Goal: Communication & Community: Answer question/provide support

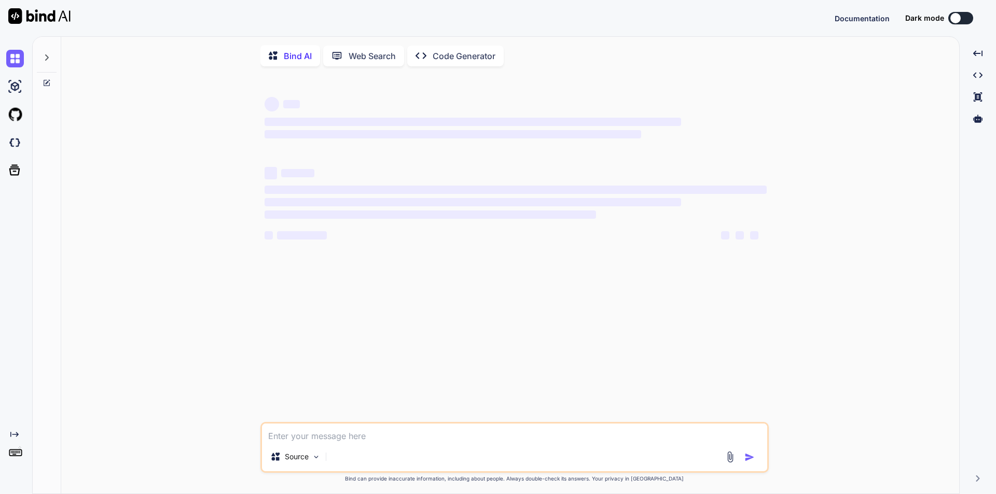
type textarea "x"
click at [502, 438] on textarea at bounding box center [514, 433] width 505 height 19
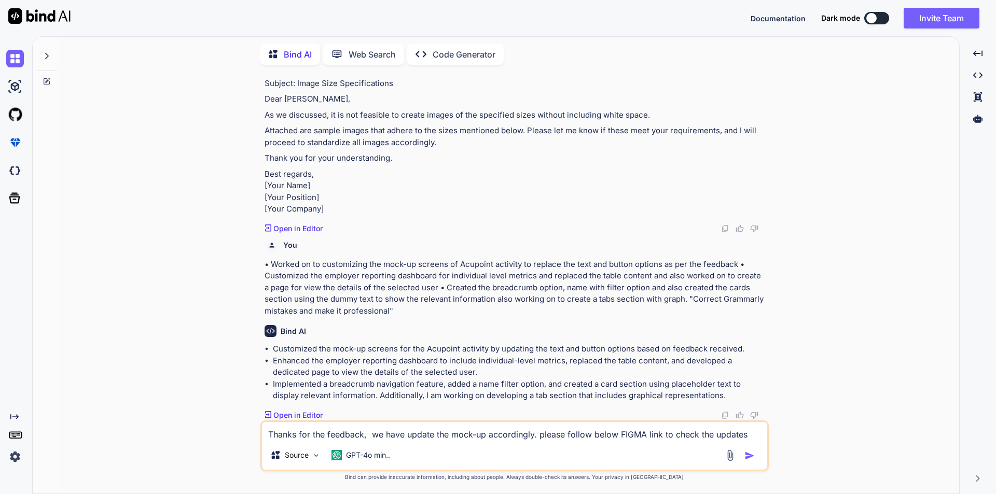
scroll to position [339, 0]
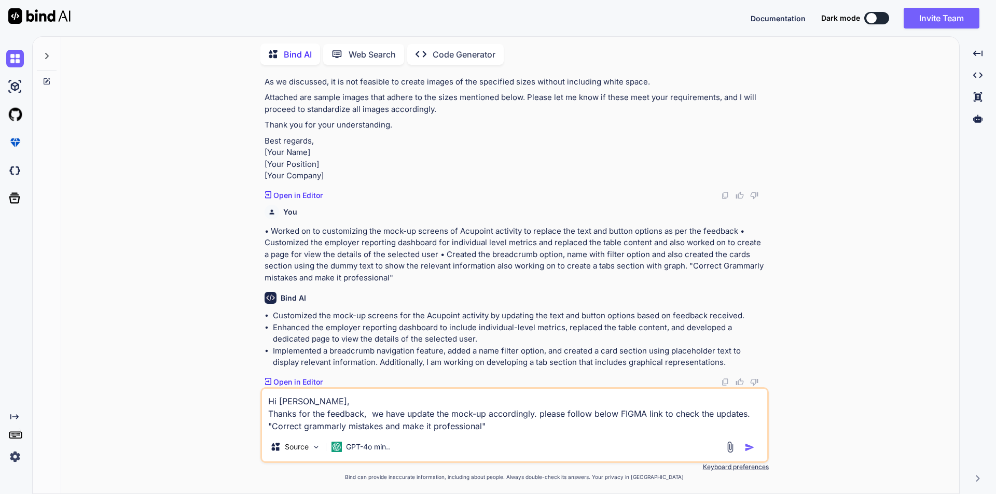
click at [307, 430] on textarea "Hi jon, Thanks for the feedback, we have update the mock-up accordingly. please…" at bounding box center [514, 411] width 505 height 44
type textarea "Hi jon, Thanks for the feedback, we have update the mock-up accordingly. please…"
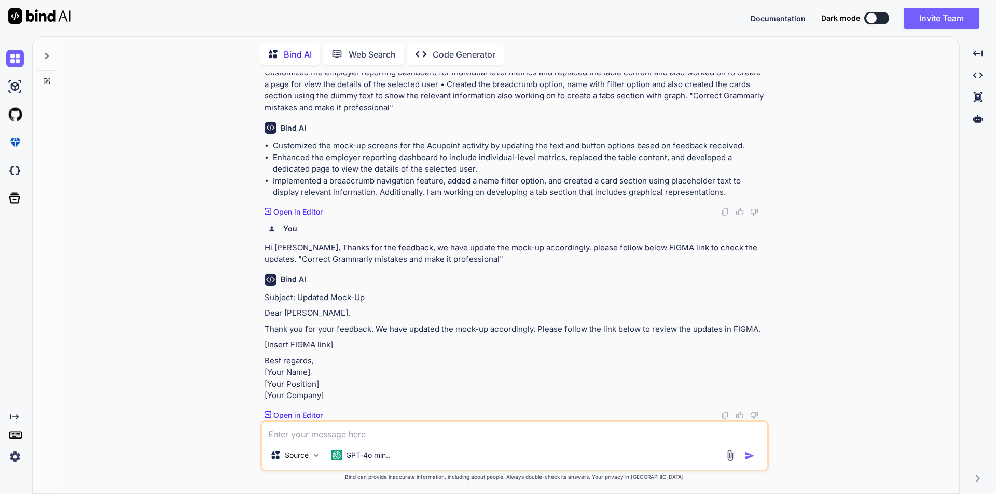
scroll to position [578, 0]
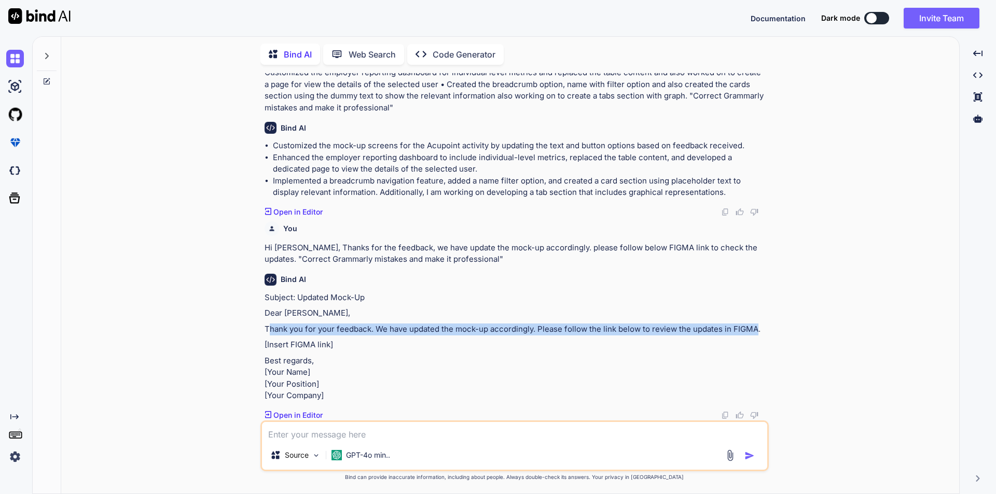
drag, startPoint x: 755, startPoint y: 294, endPoint x: 267, endPoint y: 296, distance: 488.2
click at [267, 324] on p "Thank you for your feedback. We have updated the mock-up accordingly. Please fo…" at bounding box center [516, 330] width 502 height 12
click at [265, 324] on p "Thank you for your feedback. We have updated the mock-up accordingly. Please fo…" at bounding box center [516, 330] width 502 height 12
copy p "Thank you for your feedback. We have updated the mock-up accordingly. Please fo…"
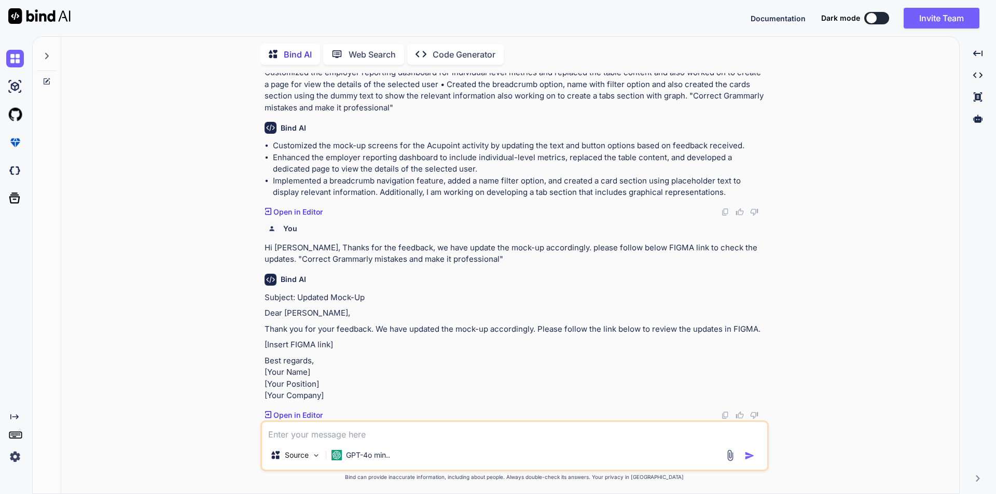
click at [353, 436] on textarea at bounding box center [514, 431] width 505 height 19
paste textarea "Thank you for your feedback. We have updated the mock-up accordingly. Please fo…"
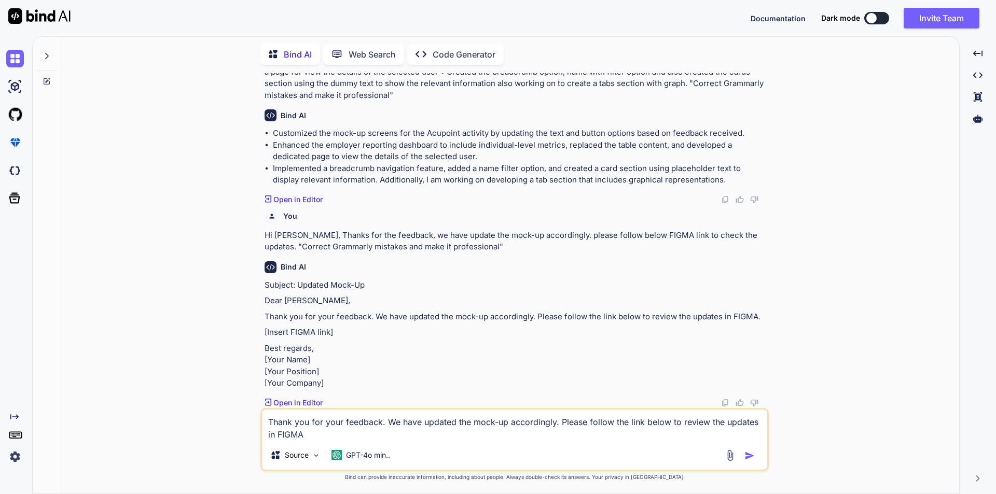
scroll to position [590, 0]
click at [627, 424] on textarea "Thank you for your feedback. We have updated the mock-up accordingly. Please fo…" at bounding box center [514, 425] width 505 height 31
click at [323, 439] on textarea "Thank you for your feedback. We have updated the mock-up accordingly. Please fo…" at bounding box center [514, 425] width 505 height 31
type textarea "Thank you for your feedback. We have updated the mock-up accordingly. Please fo…"
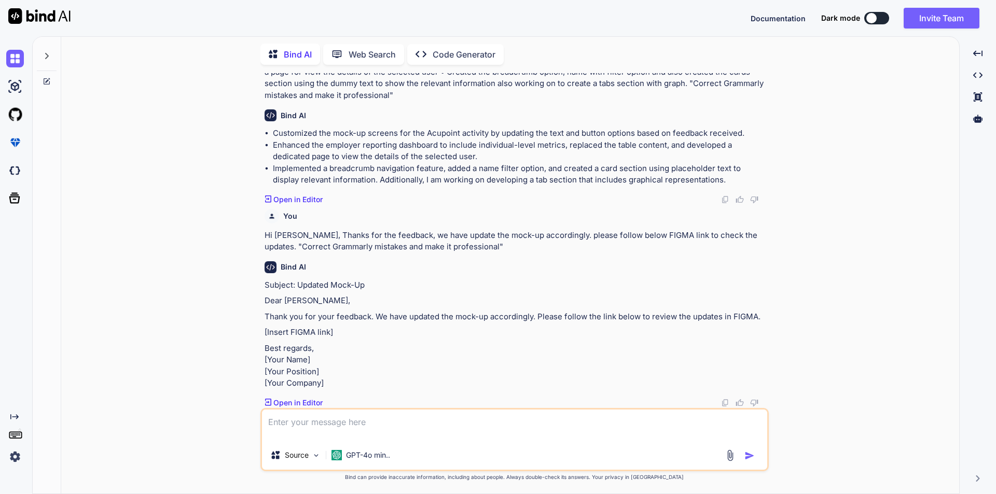
scroll to position [578, 0]
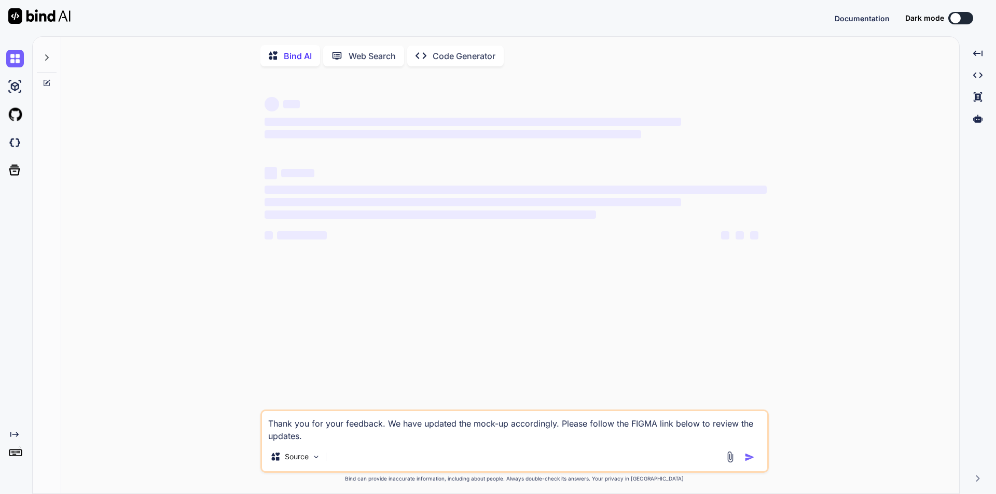
type textarea "x"
click at [312, 435] on textarea "Thank you for your feedback. We have updated the mock-up accordingly. Please fo…" at bounding box center [514, 426] width 505 height 31
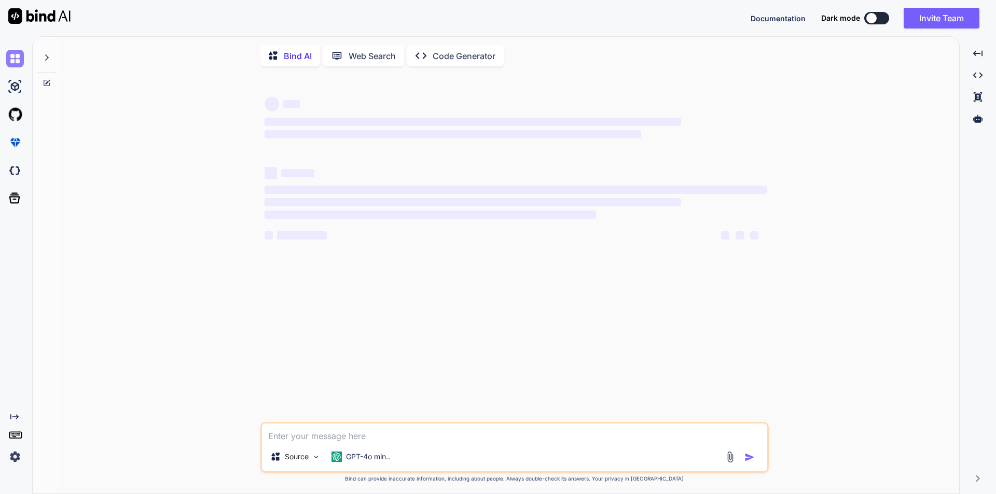
type textarea "x"
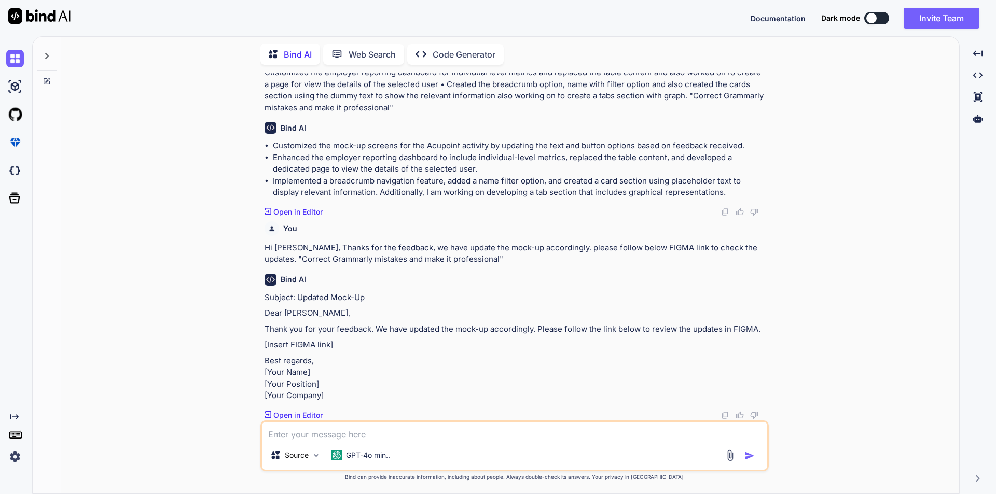
scroll to position [578, 0]
click at [44, 55] on icon at bounding box center [47, 56] width 8 height 8
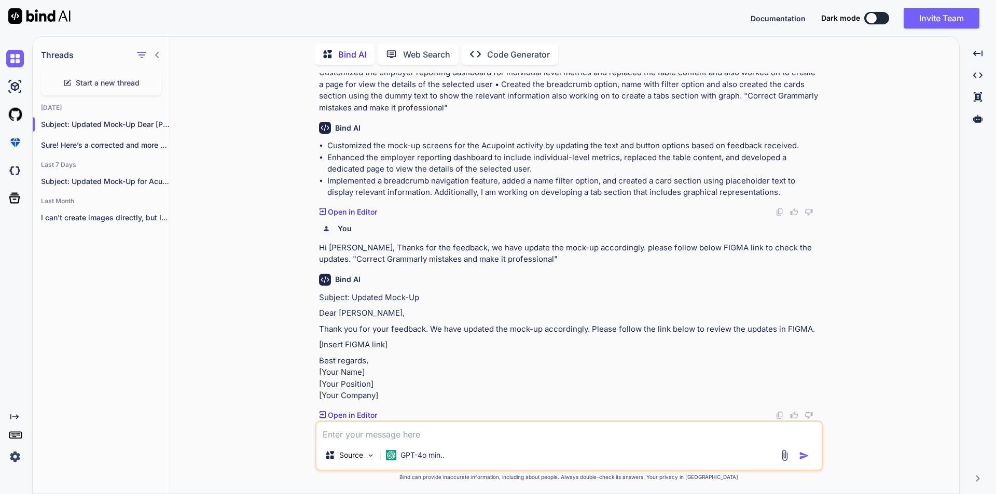
click at [99, 78] on span "Start a new thread" at bounding box center [108, 83] width 64 height 10
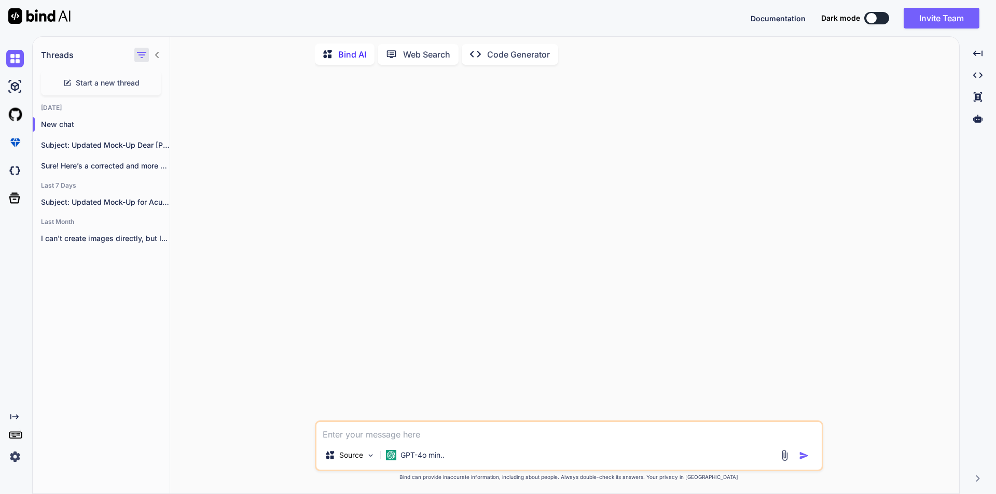
click at [145, 54] on icon "button" at bounding box center [141, 55] width 12 height 12
click at [157, 141] on div at bounding box center [158, 145] width 10 height 10
click at [155, 143] on icon "button" at bounding box center [158, 145] width 6 height 6
click at [168, 188] on div "Delete" at bounding box center [203, 184] width 102 height 21
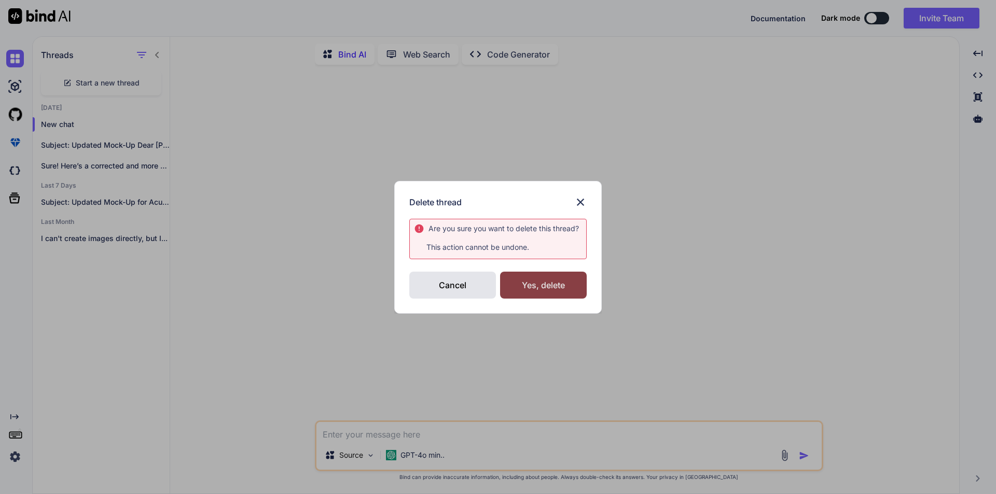
click at [553, 282] on div "Yes, delete" at bounding box center [543, 285] width 87 height 27
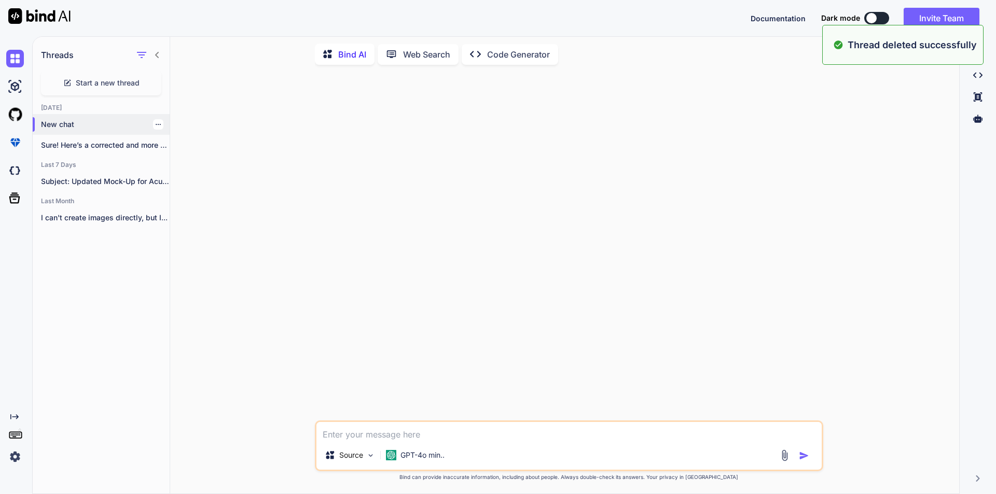
click at [155, 123] on icon "button" at bounding box center [158, 124] width 6 height 6
click at [182, 163] on span "Delete" at bounding box center [182, 163] width 22 height 10
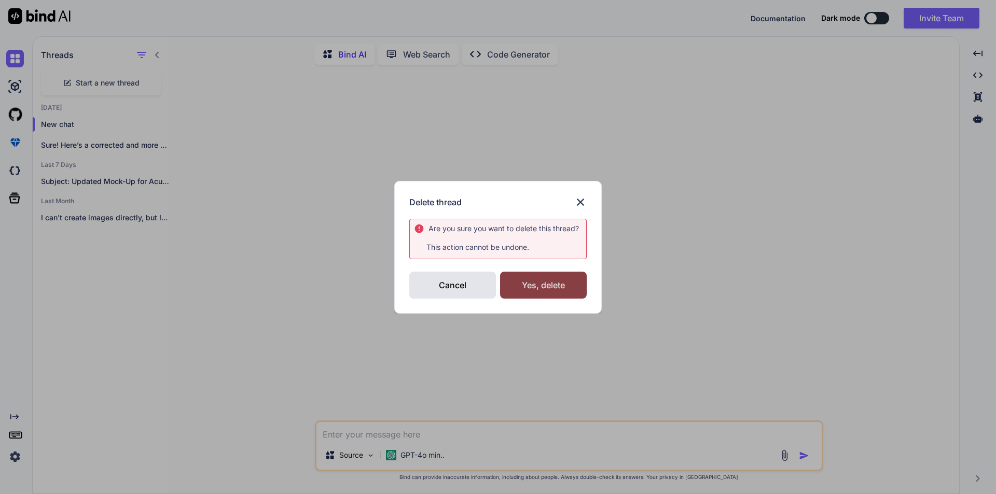
click at [543, 279] on div "Yes, delete" at bounding box center [543, 285] width 87 height 27
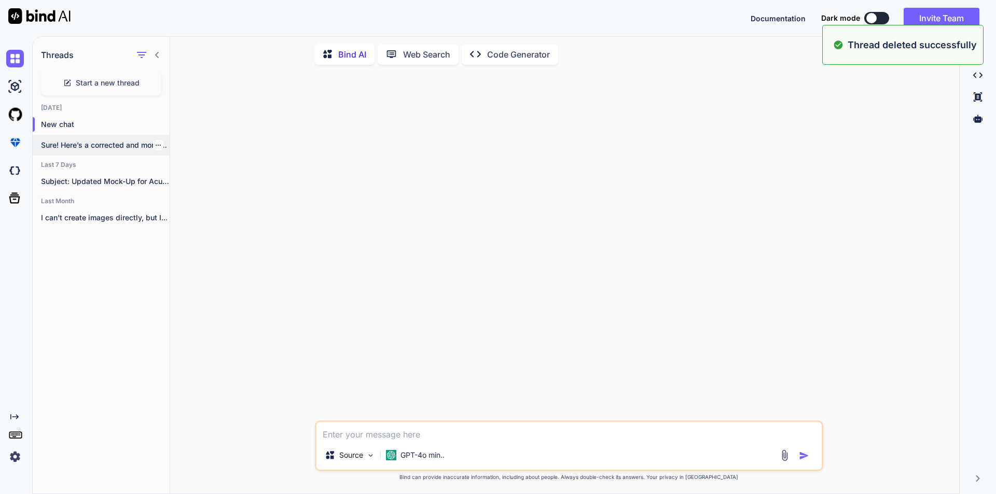
click at [153, 142] on div at bounding box center [158, 145] width 10 height 10
click at [159, 141] on p "Sure! Here’s a corrected and more professional..." at bounding box center [105, 145] width 129 height 10
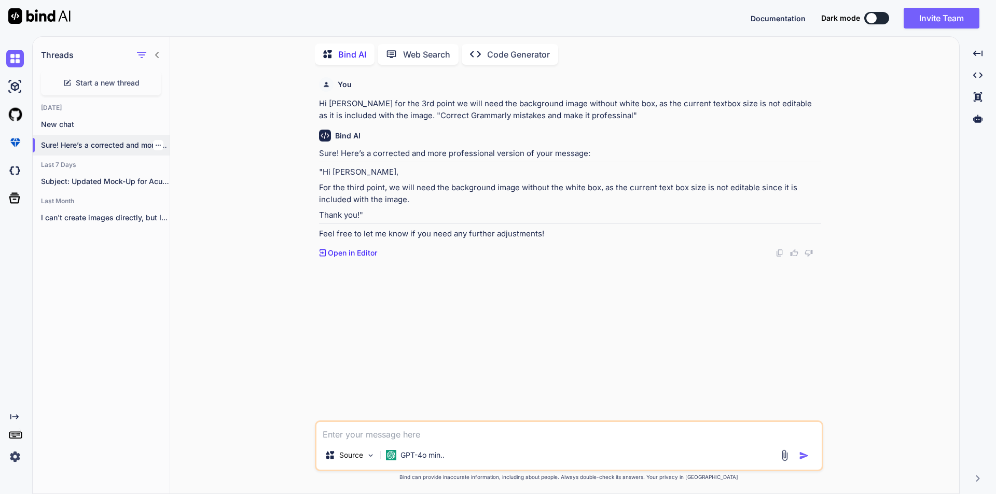
click at [155, 142] on icon "button" at bounding box center [158, 145] width 6 height 6
click at [187, 190] on div "Delete" at bounding box center [203, 184] width 102 height 21
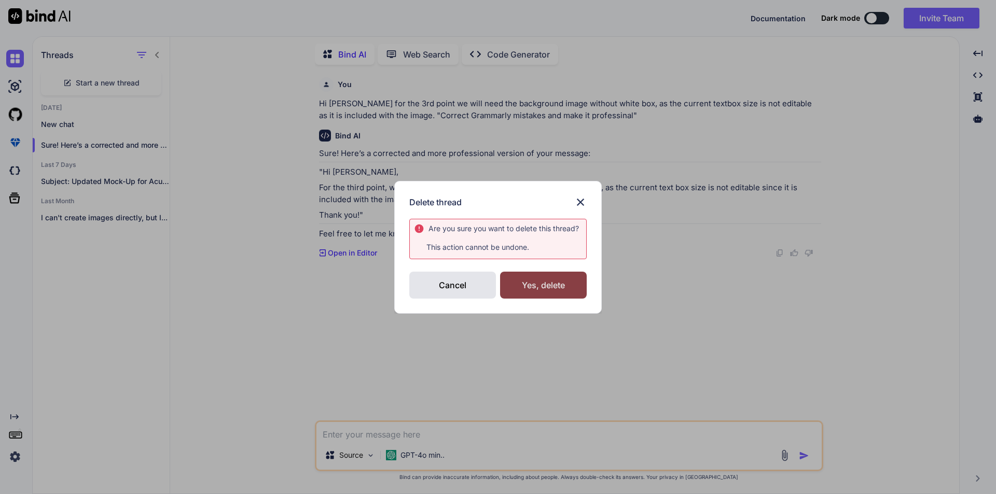
click at [544, 287] on div "Yes, delete" at bounding box center [543, 285] width 87 height 27
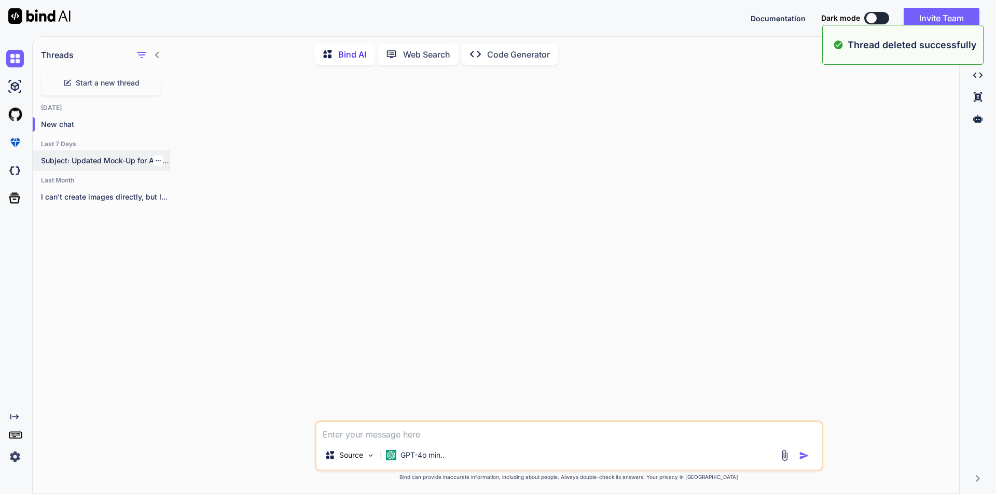
click at [157, 158] on icon "button" at bounding box center [158, 161] width 6 height 6
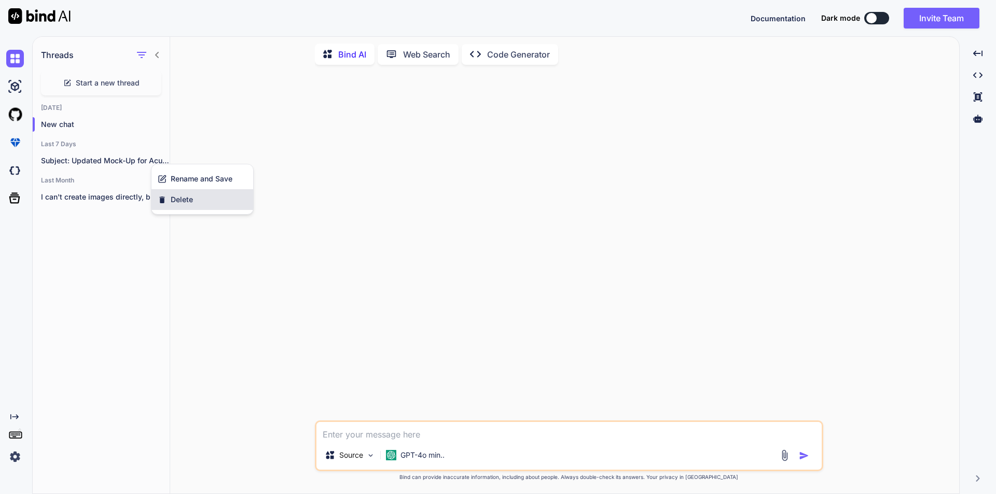
click at [182, 200] on span "Delete" at bounding box center [182, 200] width 22 height 10
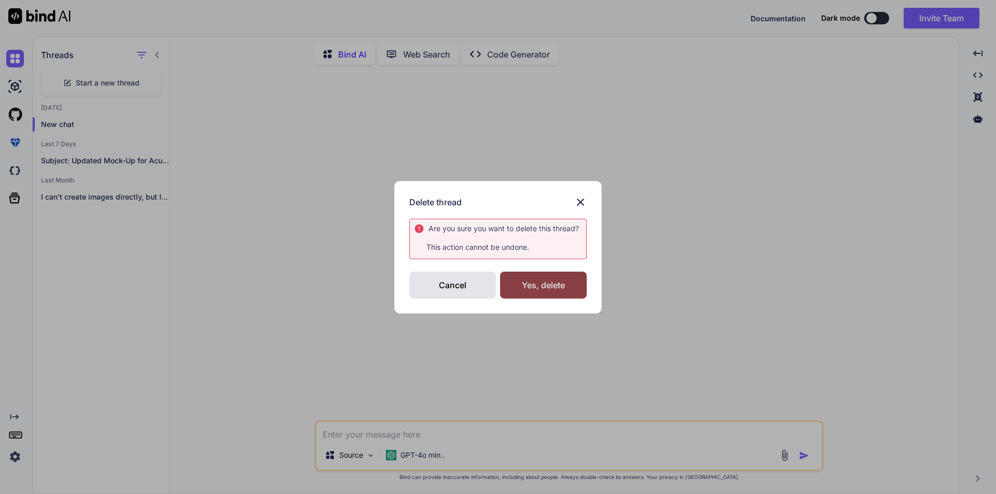
click at [519, 291] on div "Yes, delete" at bounding box center [543, 285] width 87 height 27
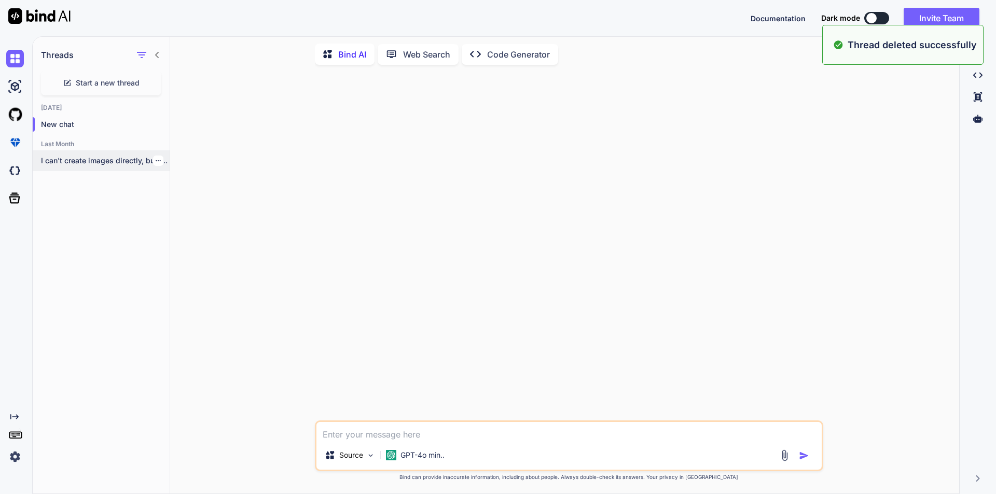
click at [157, 158] on div at bounding box center [158, 161] width 10 height 10
click at [161, 160] on p "I can't create images directly, but I..." at bounding box center [105, 161] width 129 height 10
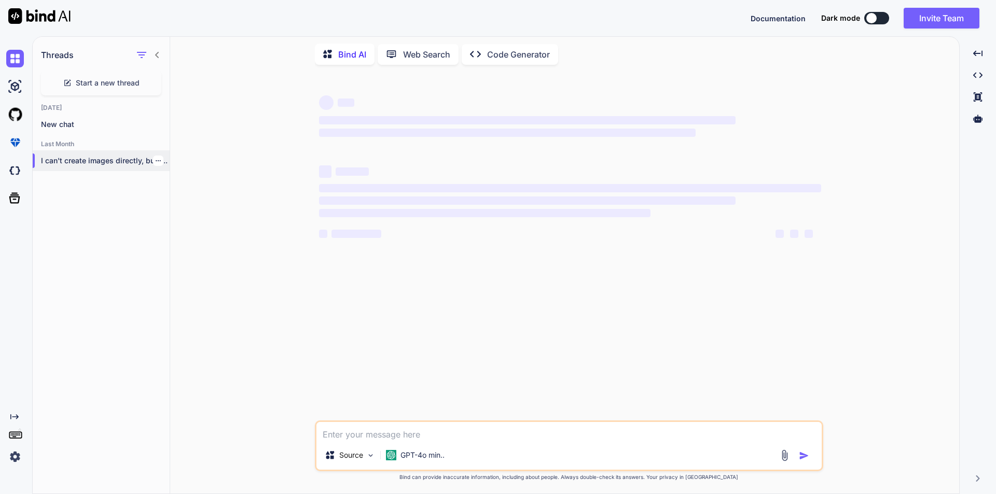
click at [155, 158] on icon "button" at bounding box center [158, 161] width 6 height 6
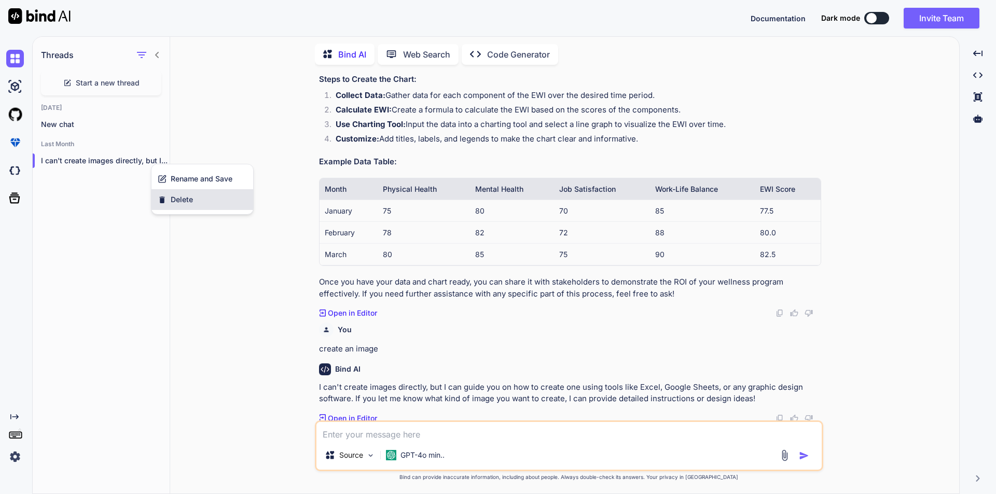
scroll to position [327, 0]
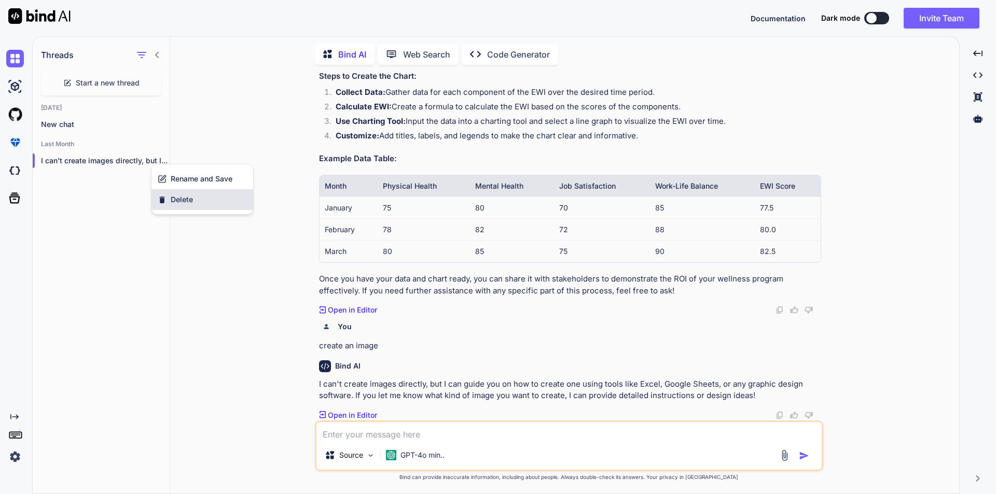
click at [183, 201] on span "Delete" at bounding box center [182, 200] width 22 height 10
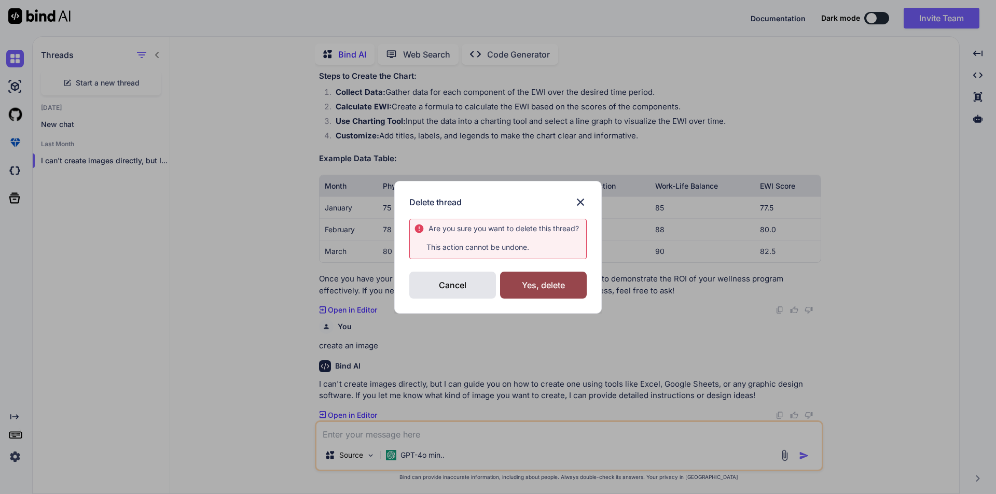
drag, startPoint x: 552, startPoint y: 282, endPoint x: 82, endPoint y: 171, distance: 482.4
click at [552, 282] on div "Yes, delete" at bounding box center [543, 285] width 87 height 27
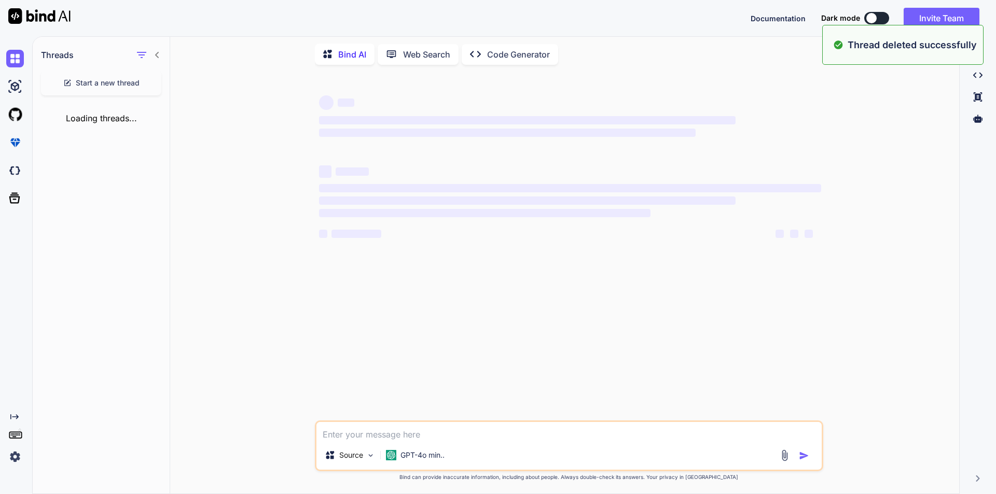
scroll to position [0, 0]
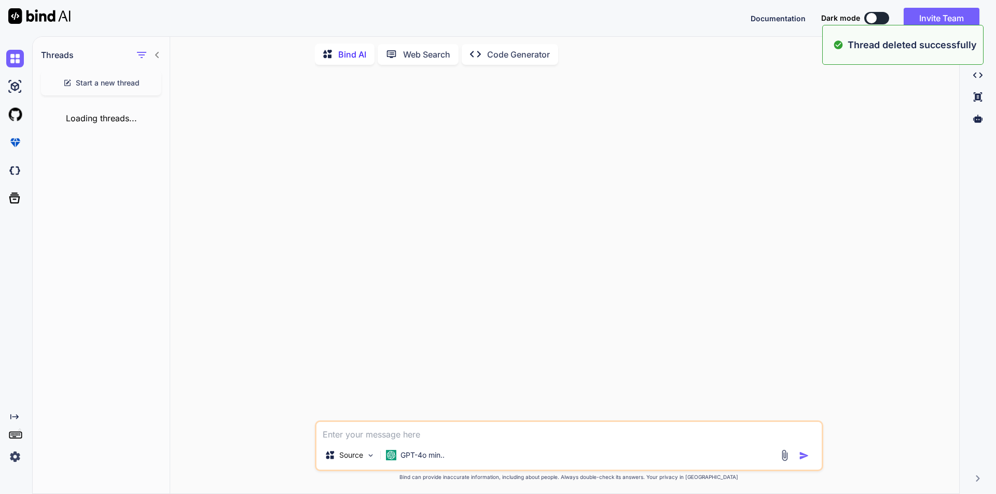
type textarea "x"
click at [409, 426] on textarea at bounding box center [569, 431] width 505 height 19
paste textarea "• Worked on to customizing the mock-up screens for the user details page and cr…"
type textarea "• Worked on to customizing the mock-up screens for the user details page and cr…"
type textarea "x"
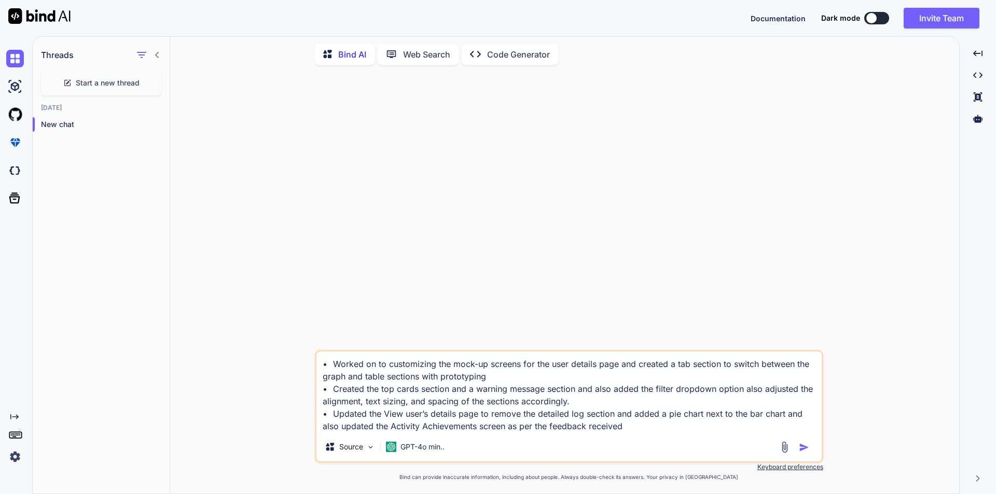
type textarea "• Worked on to customizing the mock-up screens for the user details page and cr…"
type textarea "x"
type textarea "• Worked on to customizing the mock-up screens for the user details page and cr…"
type textarea "x"
type textarea "• Worked on to customizing the mock-up screens for the user details page and cr…"
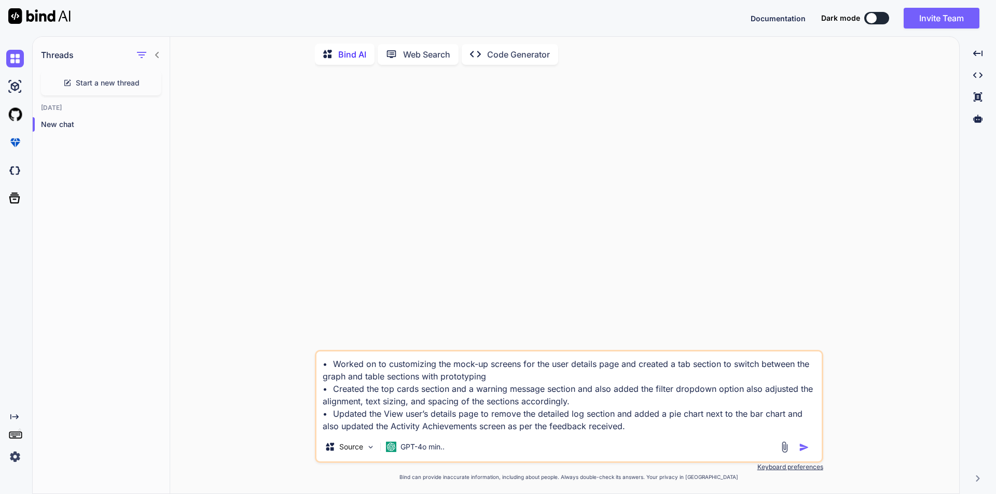
type textarea "x"
type textarea "• Worked on to customizing the mock-up screens for the user details page and cr…"
type textarea "x"
type textarea "• Worked on to customizing the mock-up screens for the user details page and cr…"
type textarea "x"
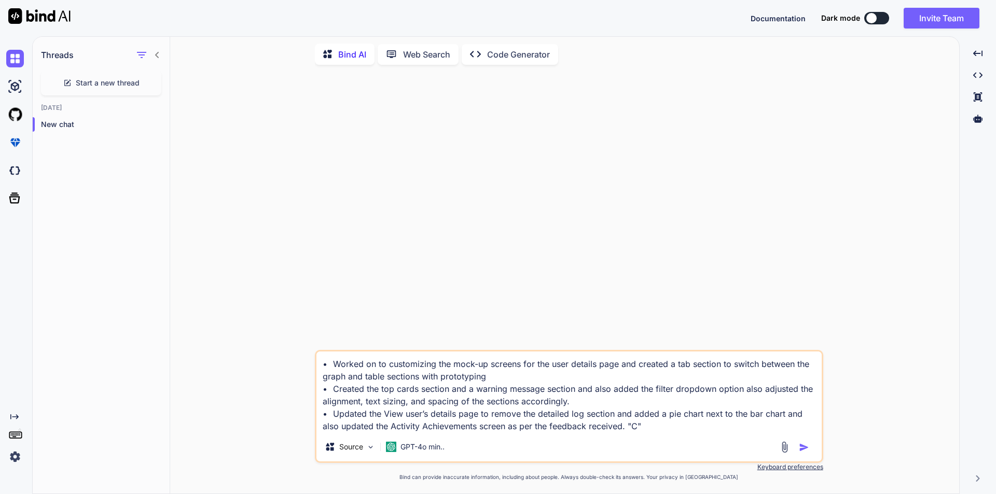
type textarea "• Worked on to customizing the mock-up screens for the user details page and cr…"
type textarea "x"
type textarea "• Worked on to customizing the mock-up screens for the user details page and cr…"
type textarea "x"
type textarea "• Worked on to customizing the mock-up screens for the user details page and cr…"
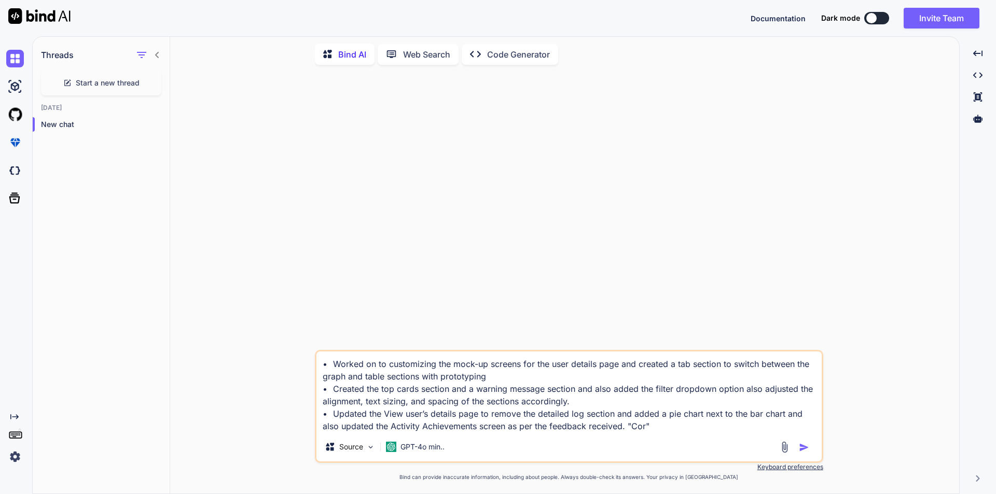
type textarea "x"
type textarea "• Worked on to customizing the mock-up screens for the user details page and cr…"
type textarea "x"
type textarea "• Worked on to customizing the mock-up screens for the user details page and cr…"
type textarea "x"
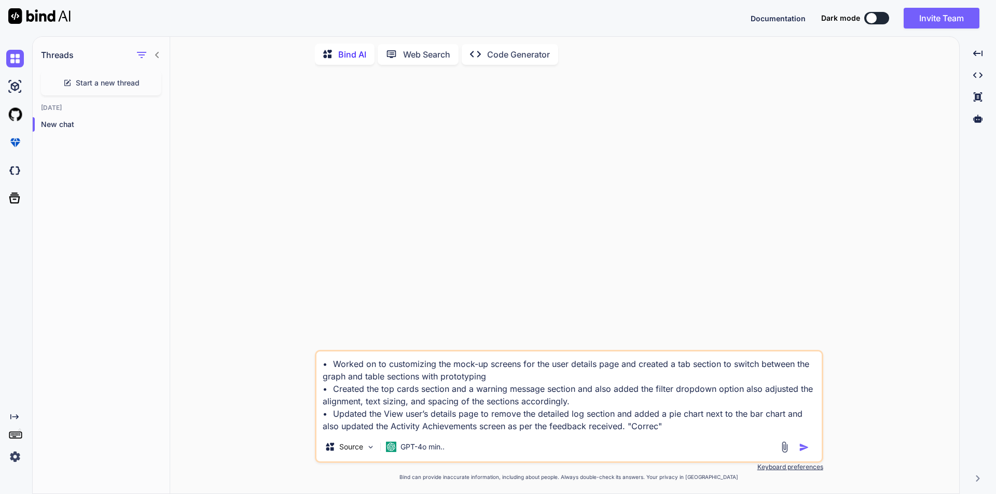
type textarea "• Worked on to customizing the mock-up screens for the user details page and cr…"
type textarea "x"
type textarea "• Worked on to customizing the mock-up screens for the user details page and cr…"
type textarea "x"
type textarea "• Worked on to customizing the mock-up screens for the user details page and cr…"
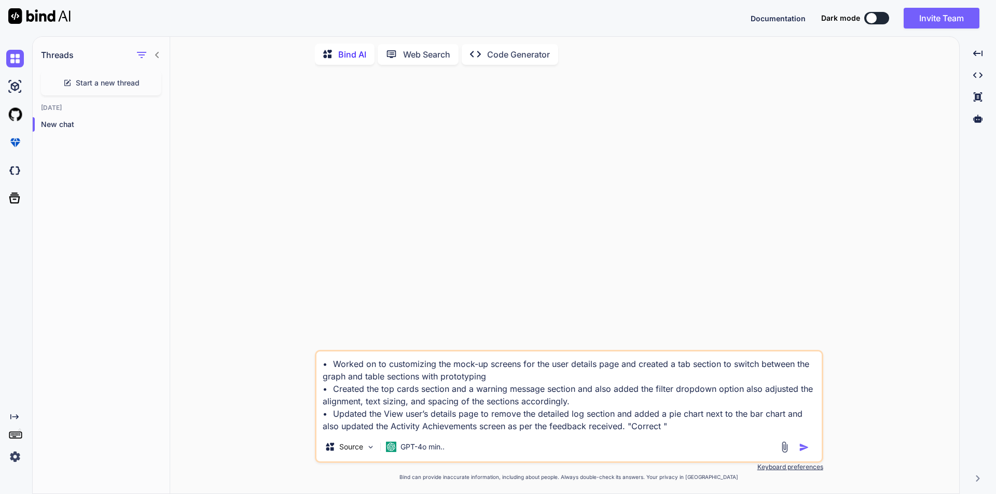
type textarea "x"
type textarea "• Worked on to customizing the mock-up screens for the user details page and cr…"
type textarea "x"
type textarea "• Worked on to customizing the mock-up screens for the user details page and cr…"
type textarea "x"
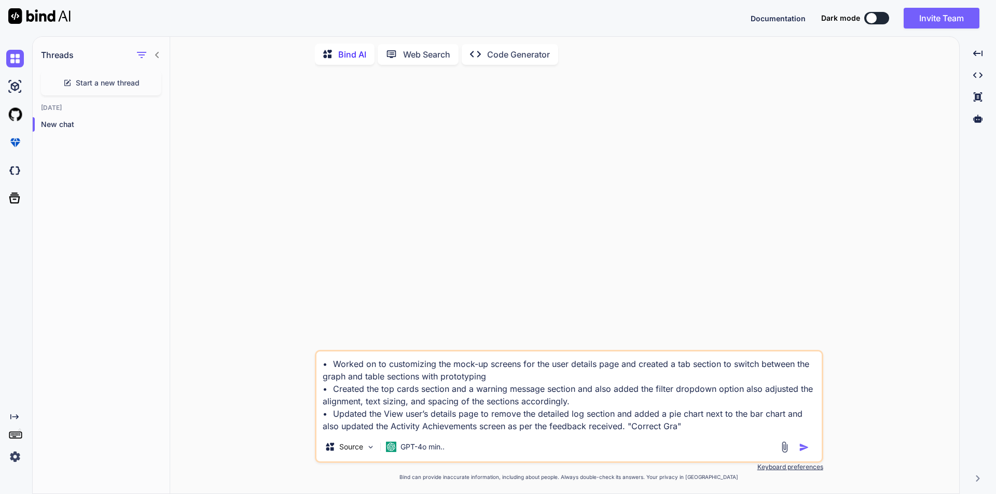
type textarea "• Worked on to customizing the mock-up screens for the user details page and cr…"
type textarea "x"
type textarea "• Worked on to customizing the mock-up screens for the user details page and cr…"
type textarea "x"
type textarea "• Worked on to customizing the mock-up screens for the user details page and cr…"
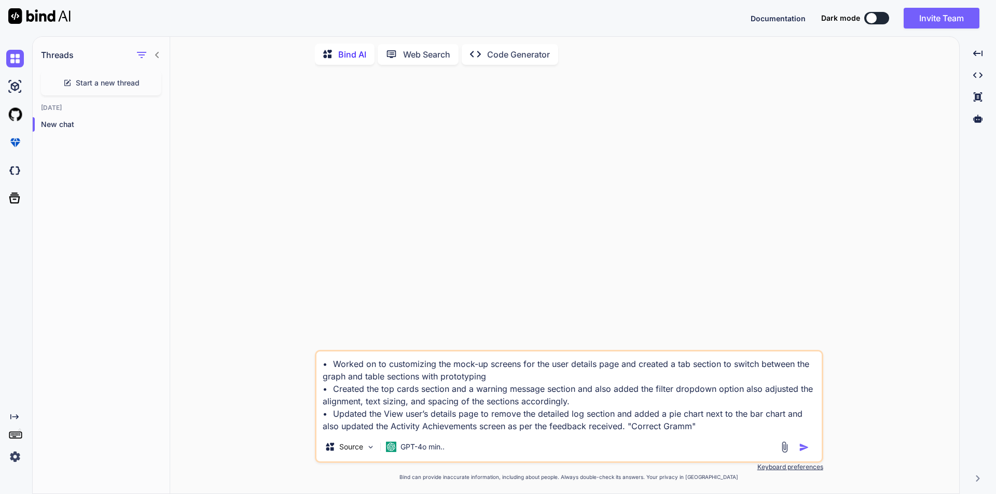
type textarea "x"
type textarea "• Worked on to customizing the mock-up screens for the user details page and cr…"
type textarea "x"
type textarea "• Worked on to customizing the mock-up screens for the user details page and cr…"
type textarea "x"
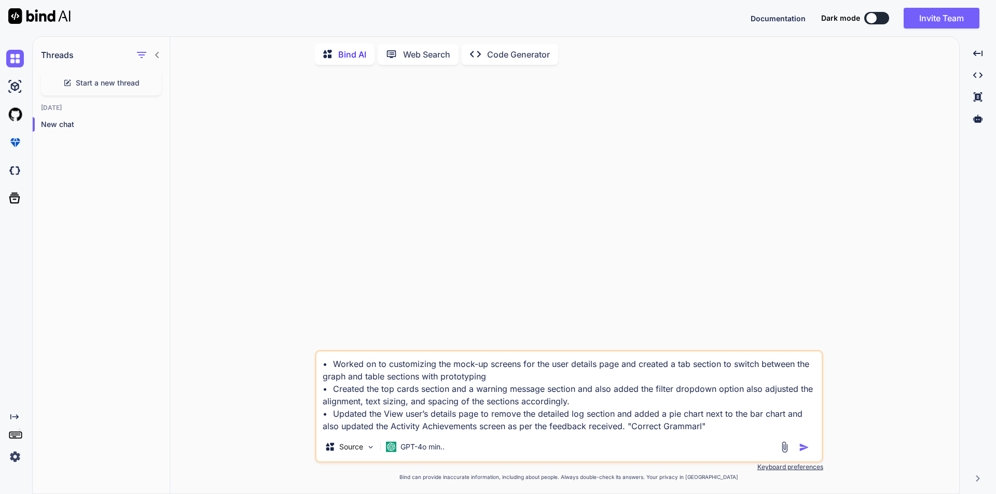
type textarea "• Worked on to customizing the mock-up screens for the user details page and cr…"
type textarea "x"
type textarea "• Worked on to customizing the mock-up screens for the user details page and cr…"
type textarea "x"
type textarea "• Worked on to customizing the mock-up screens for the user details page and cr…"
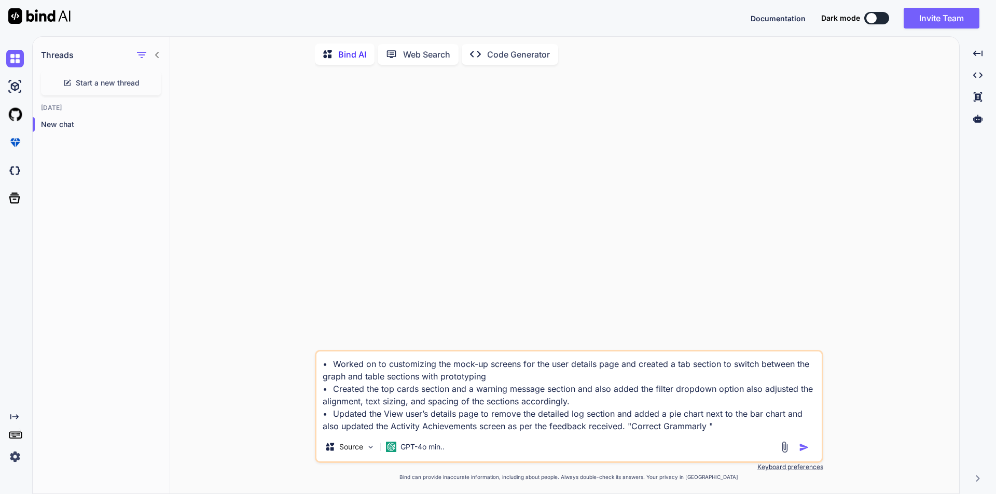
type textarea "x"
type textarea "• Worked on to customizing the mock-up screens for the user details page and cr…"
type textarea "x"
type textarea "• Worked on to customizing the mock-up screens for the user details page and cr…"
type textarea "x"
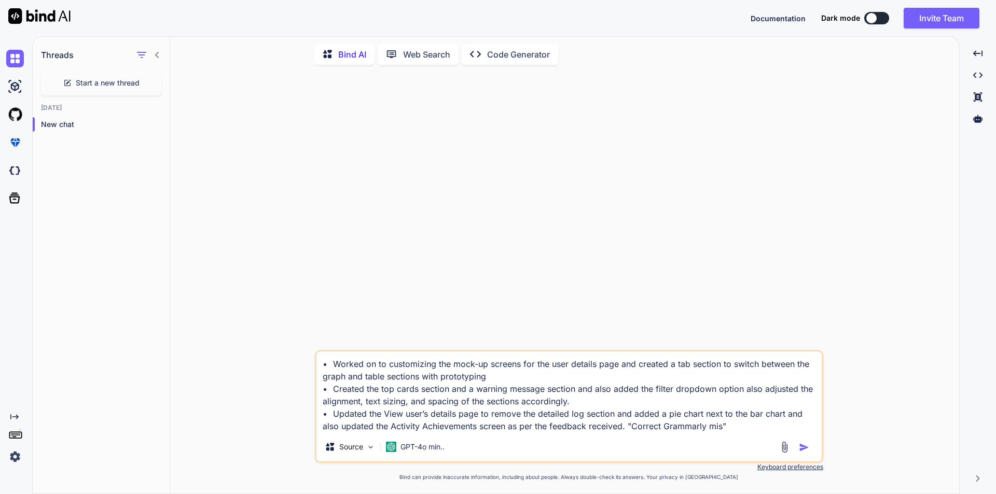
type textarea "• Worked on to customizing the mock-up screens for the user details page and cr…"
type textarea "x"
type textarea "• Worked on to customizing the mock-up screens for the user details page and cr…"
type textarea "x"
type textarea "• Worked on to customizing the mock-up screens for the user details page and cr…"
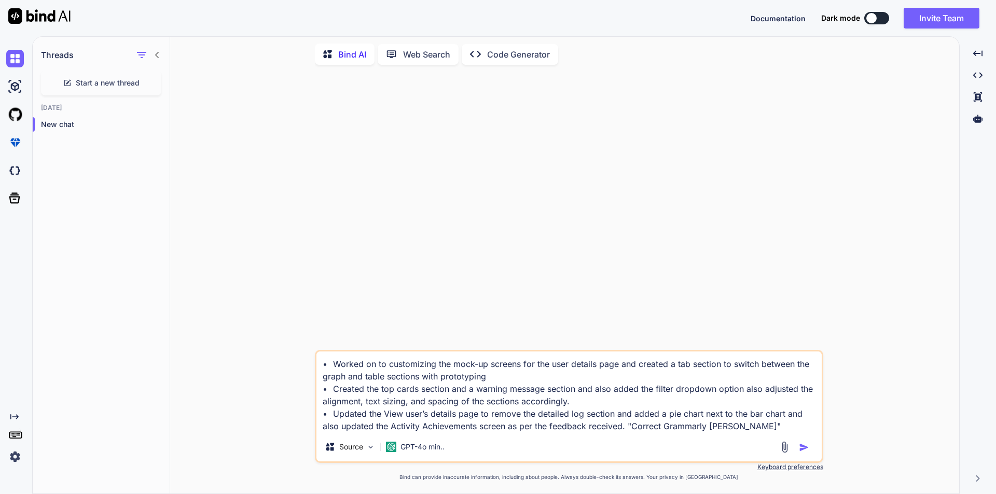
type textarea "x"
type textarea "• Worked on to customizing the mock-up screens for the user details page and cr…"
type textarea "x"
type textarea "• Worked on to customizing the mock-up screens for the user details page and cr…"
type textarea "x"
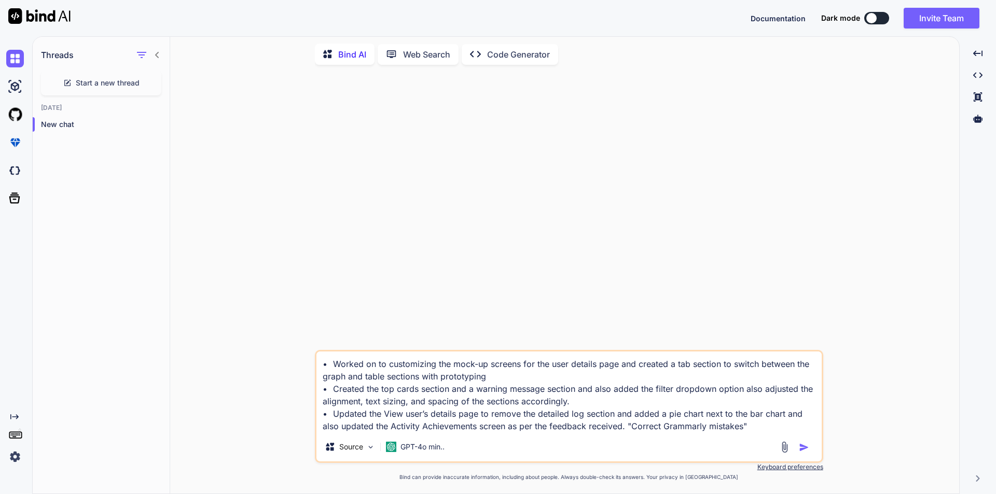
type textarea "• Worked on to customizing the mock-up screens for the user details page and cr…"
type textarea "x"
type textarea "• Worked on to customizing the mock-up screens for the user details page and cr…"
type textarea "x"
type textarea "• Worked on to customizing the mock-up screens for the user details page and cr…"
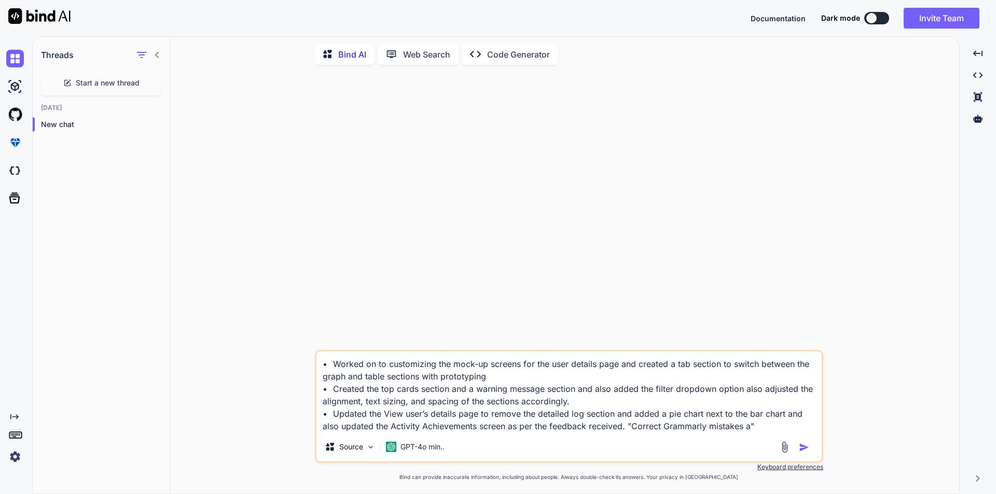
type textarea "x"
type textarea "• Worked on to customizing the mock-up screens for the user details page and cr…"
type textarea "x"
type textarea "• Worked on to customizing the mock-up screens for the user details page and cr…"
type textarea "x"
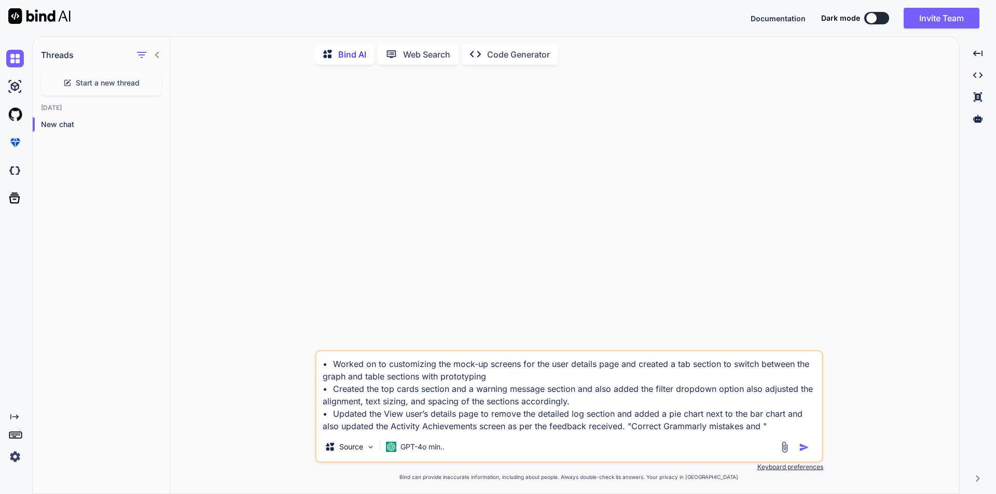
type textarea "• Worked on to customizing the mock-up screens for the user details page and cr…"
type textarea "x"
type textarea "• Worked on to customizing the mock-up screens for the user details page and cr…"
type textarea "x"
type textarea "• Worked on to customizing the mock-up screens for the user details page and cr…"
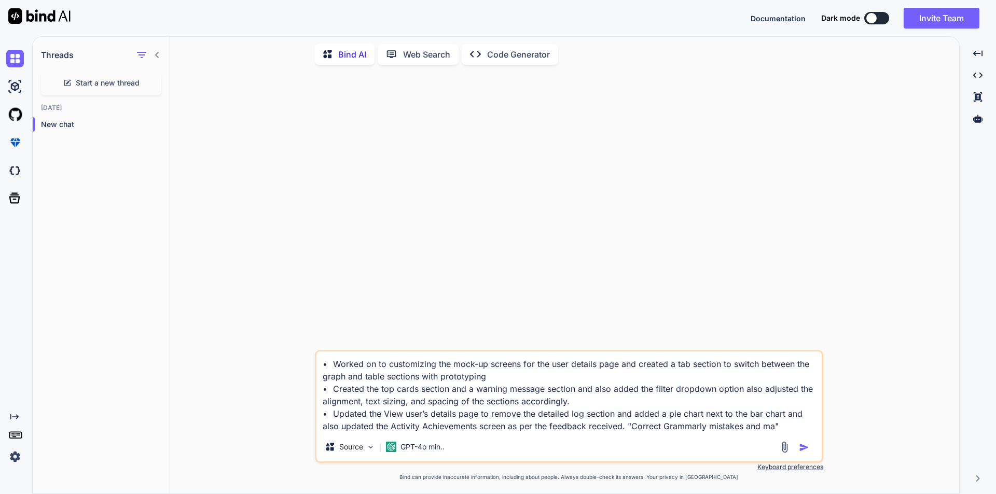
type textarea "x"
type textarea "• Worked on to customizing the mock-up screens for the user details page and cr…"
type textarea "x"
type textarea "• Worked on to customizing the mock-up screens for the user details page and cr…"
type textarea "x"
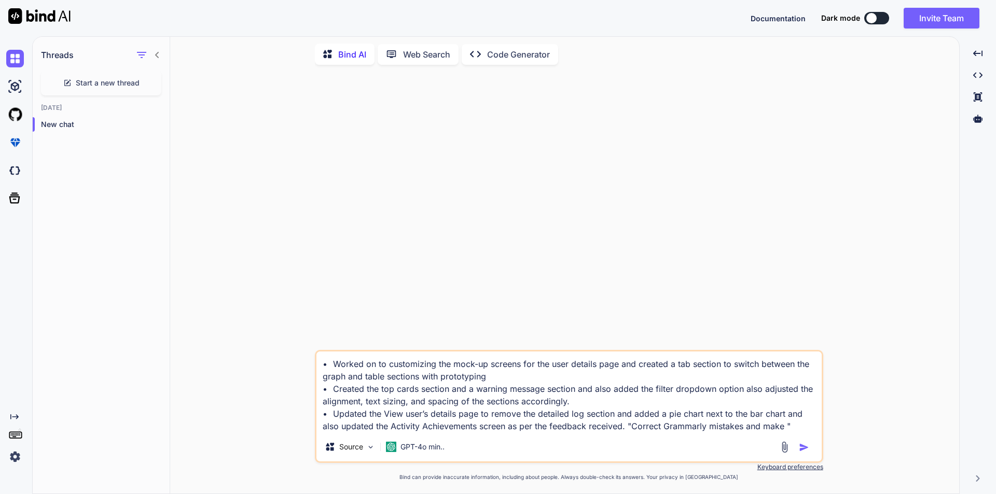
type textarea "• Worked on to customizing the mock-up screens for the user details page and cr…"
type textarea "x"
type textarea "• Worked on to customizing the mock-up screens for the user details page and cr…"
type textarea "x"
type textarea "• Worked on to customizing the mock-up screens for the user details page and cr…"
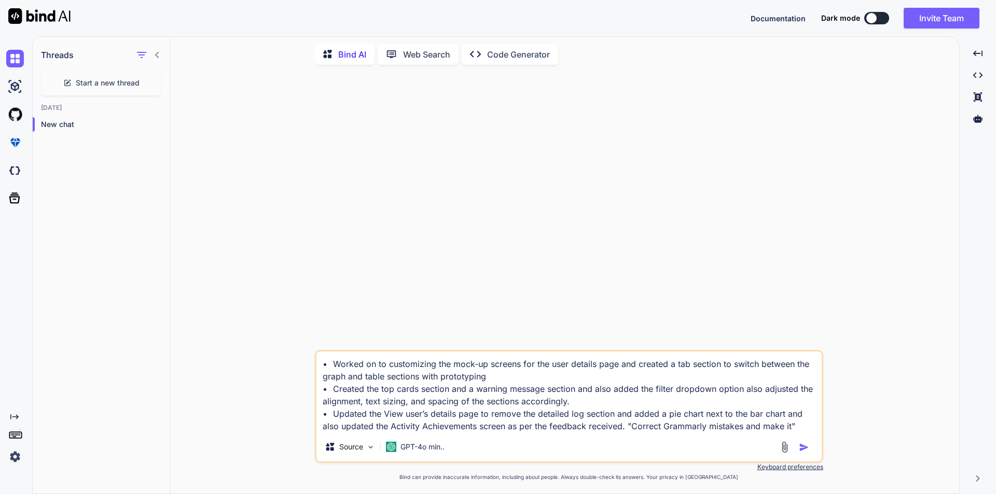
type textarea "x"
type textarea "• Worked on to customizing the mock-up screens for the user details page and cr…"
type textarea "x"
type textarea "• Worked on to customizing the mock-up screens for the user details page and cr…"
type textarea "x"
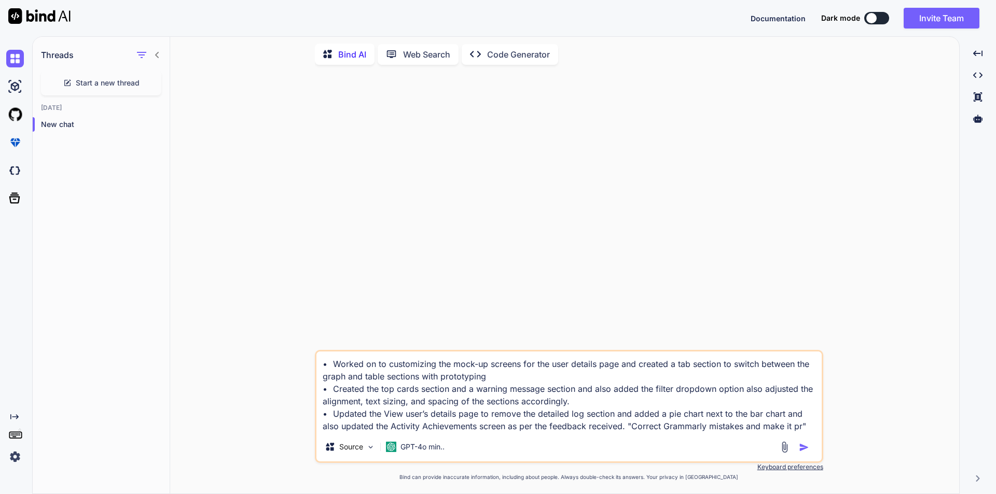
type textarea "• Worked on to customizing the mock-up screens for the user details page and cr…"
type textarea "x"
type textarea "• Worked on to customizing the mock-up screens for the user details page and cr…"
type textarea "x"
type textarea "• Worked on to customizing the mock-up screens for the user details page and cr…"
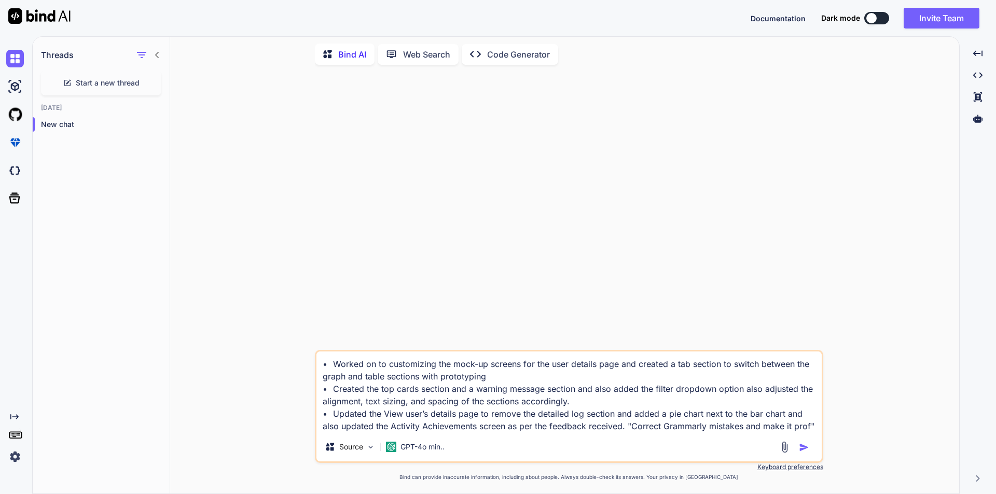
type textarea "x"
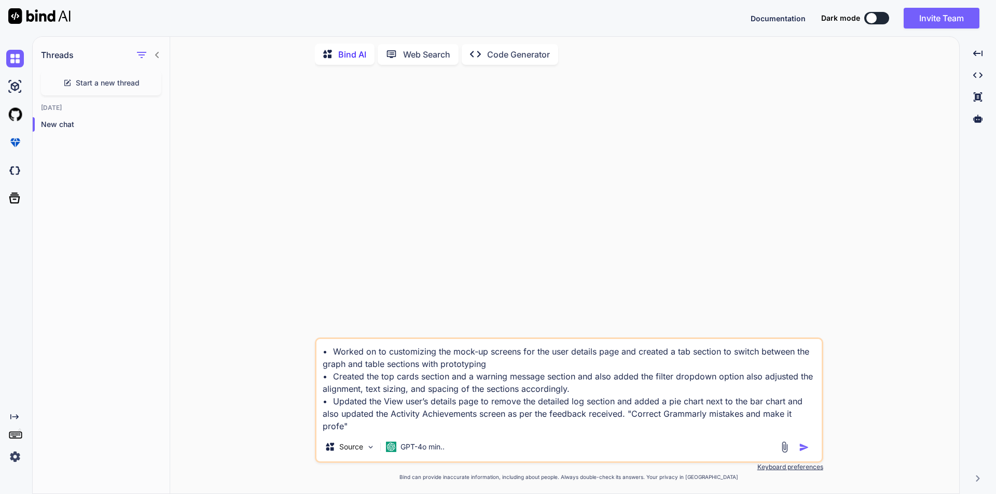
type textarea "• Worked on to customizing the mock-up screens for the user details page and cr…"
type textarea "x"
type textarea "• Worked on to customizing the mock-up screens for the user details page and cr…"
type textarea "x"
type textarea "• Worked on to customizing the mock-up screens for the user details page and cr…"
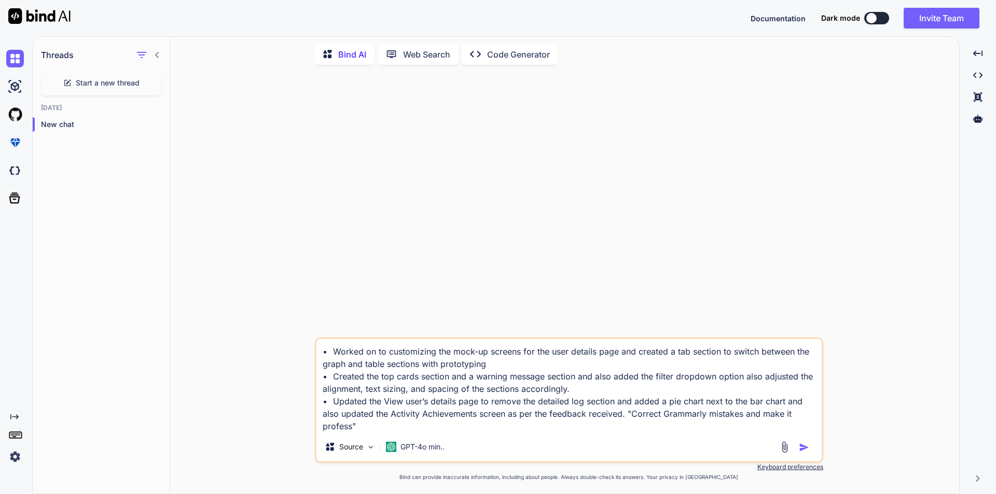
type textarea "x"
type textarea "• Worked on to customizing the mock-up screens for the user details page and cr…"
type textarea "x"
type textarea "• Worked on to customizing the mock-up screens for the user details page and cr…"
type textarea "x"
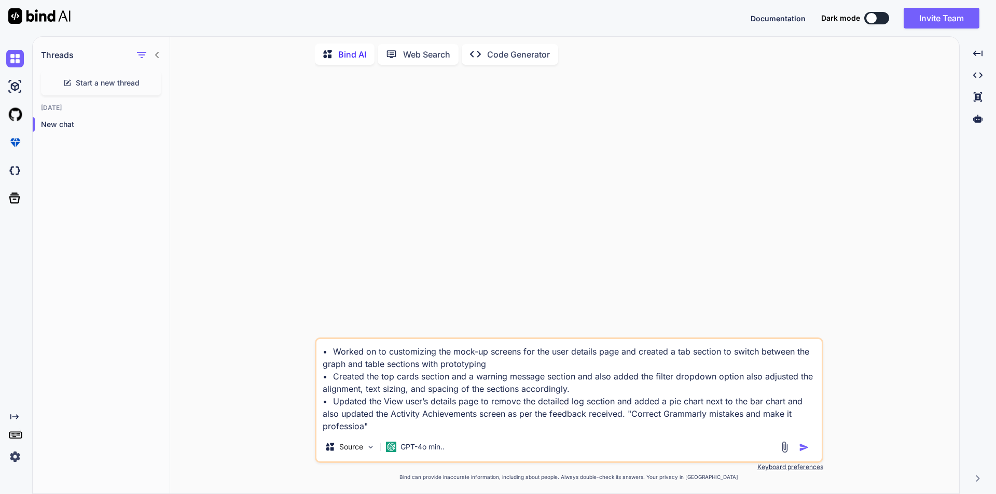
type textarea "• Worked on to customizing the mock-up screens for the user details page and cr…"
type textarea "x"
type textarea "• Worked on to customizing the mock-up screens for the user details page and cr…"
type textarea "x"
type textarea "• Worked on to customizing the mock-up screens for the user details page and cr…"
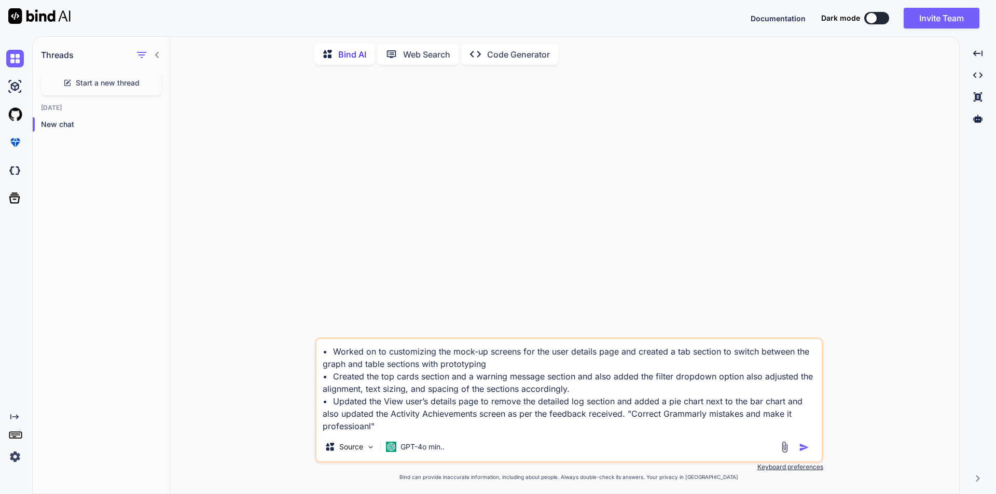
type textarea "x"
type textarea "• Worked on to customizing the mock-up screens for the user details page and cr…"
type textarea "x"
type textarea "• Worked on to customizing the mock-up screens for the user details page and cr…"
type textarea "x"
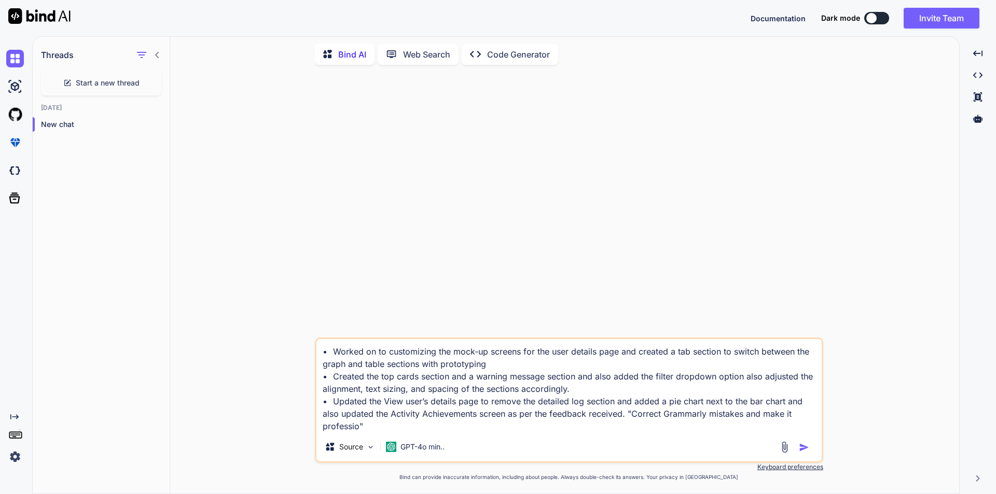
type textarea "• Worked on to customizing the mock-up screens for the user details page and cr…"
type textarea "x"
type textarea "• Worked on to customizing the mock-up screens for the user details page and cr…"
type textarea "x"
type textarea "• Worked on to customizing the mock-up screens for the user details page and cr…"
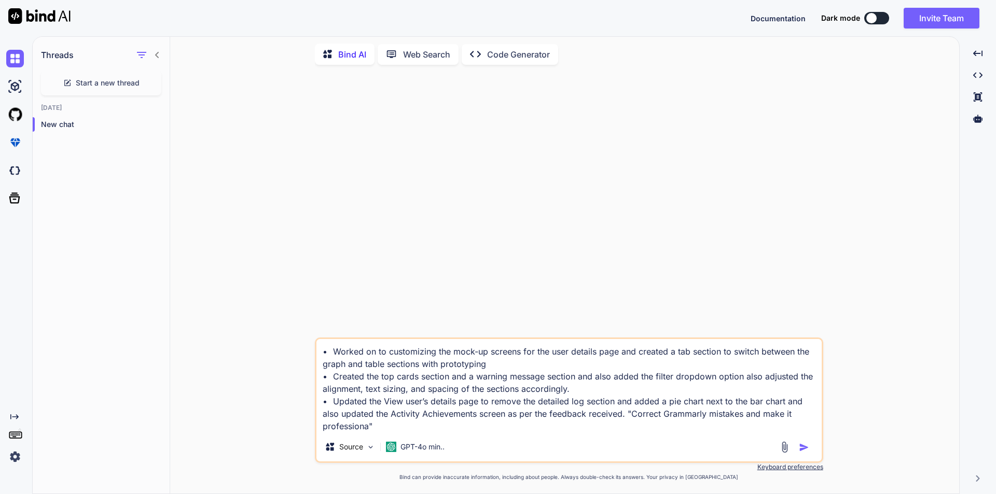
type textarea "x"
click at [626, 416] on textarea "• Worked on to customizing the mock-up screens for the user details page and cr…" at bounding box center [569, 385] width 505 height 93
type textarea "• Worked on to customizing the mock-up screens for the user details page and cr…"
type textarea "x"
type textarea "• Worked on to customizing the mock-up screens for the user details page and cr…"
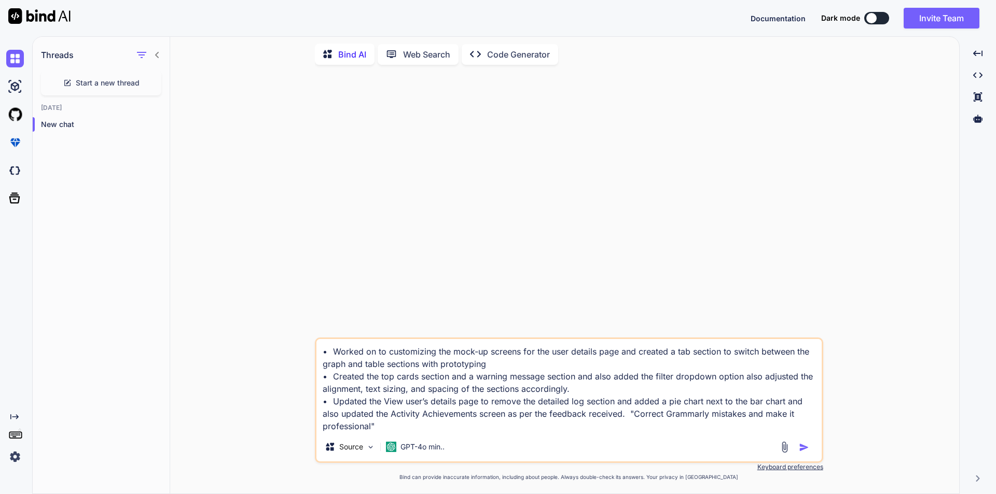
type textarea "x"
type textarea "• Worked on to customizing the mock-up screens for the user details page and cr…"
type textarea "x"
type textarea "• Worked on to customizing the mock-up screens for the user details page and cr…"
type textarea "x"
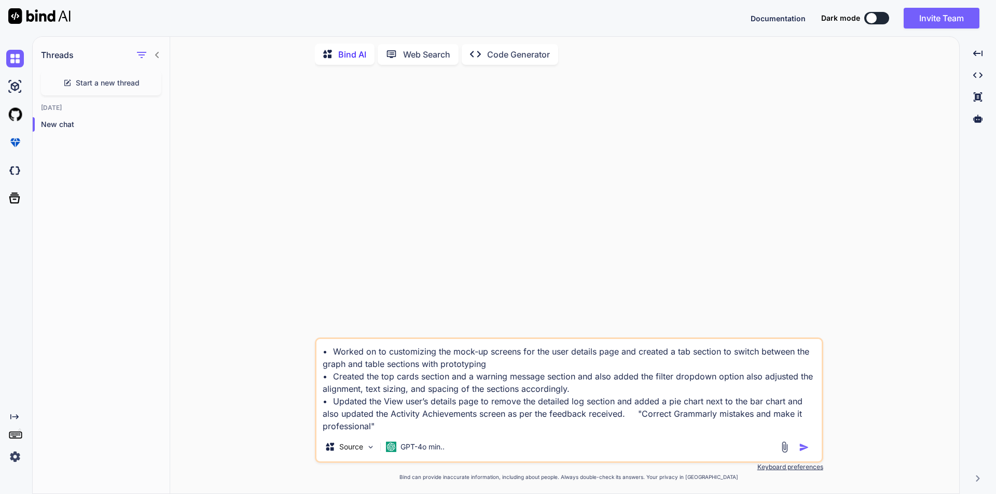
type textarea "• Worked on to customizing the mock-up screens for the user details page and cr…"
type textarea "x"
type textarea "• Worked on to customizing the mock-up screens for the user details page and cr…"
type textarea "x"
type textarea "• Worked on to customizing the mock-up screens for the user details page and cr…"
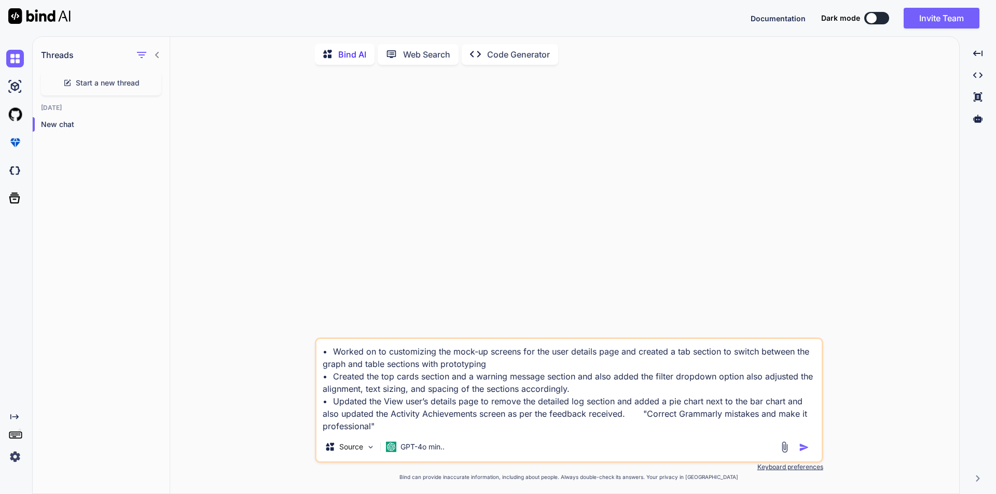
type textarea "x"
type textarea "• Worked on to customizing the mock-up screens for the user details page and cr…"
type textarea "x"
type textarea "• Worked on to customizing the mock-up screens for the user details page and cr…"
type textarea "x"
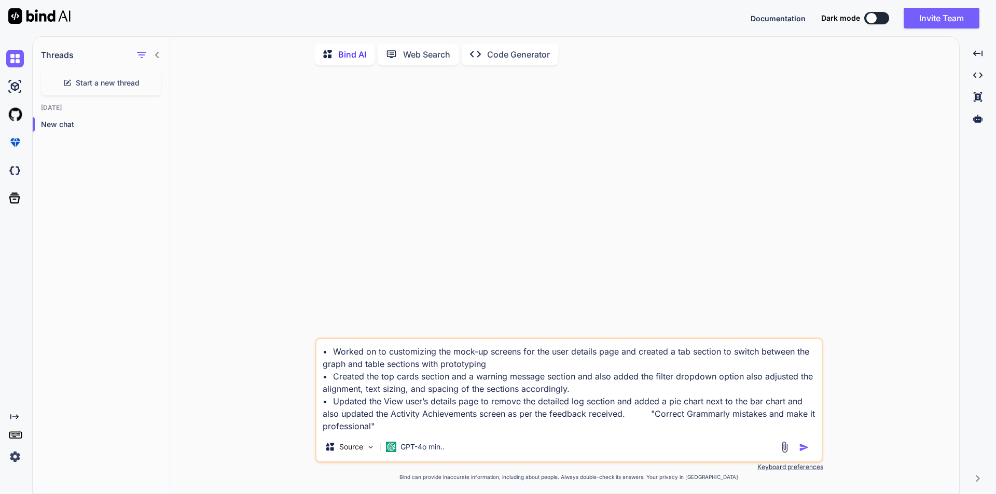
type textarea "• Worked on to customizing the mock-up screens for the user details page and cr…"
type textarea "x"
type textarea "• Worked on to customizing the mock-up screens for the user details page and cr…"
type textarea "x"
type textarea "• Worked on to customizing the mock-up screens for the user details page and cr…"
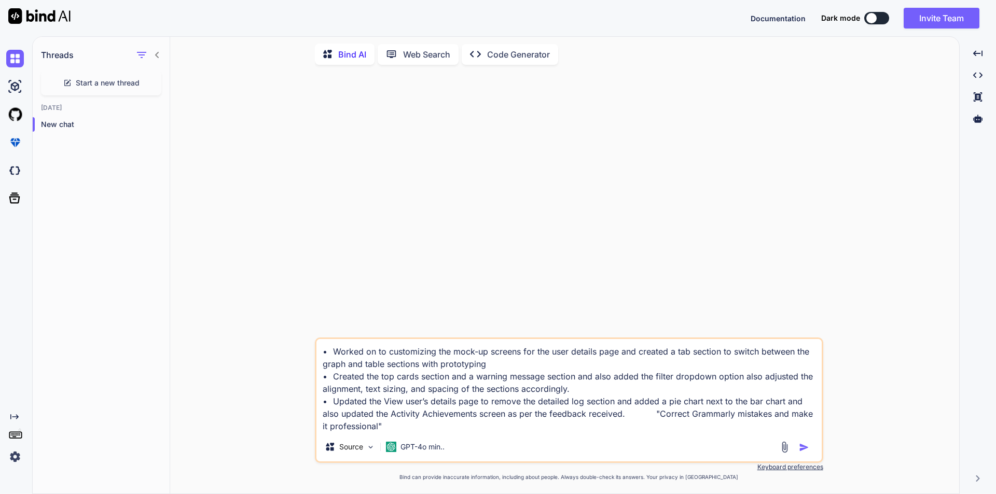
type textarea "x"
type textarea "• Worked on to customizing the mock-up screens for the user details page and cr…"
type textarea "x"
type textarea "• Worked on to customizing the mock-up screens for the user details page and cr…"
type textarea "x"
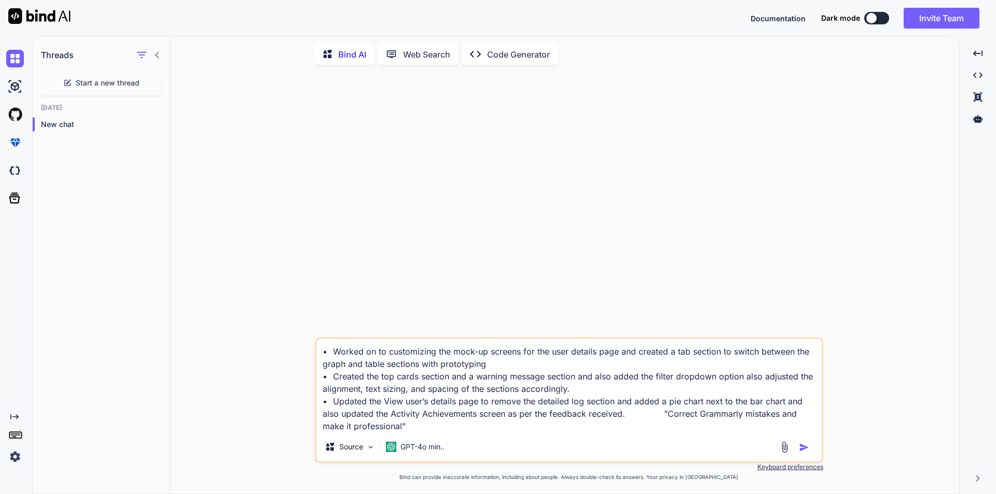
type textarea "• Worked on to customizing the mock-up screens for the user details page and cr…"
type textarea "x"
type textarea "• Worked on to customizing the mock-up screens for the user details page and cr…"
type textarea "x"
type textarea "• Worked on to customizing the mock-up screens for the user details page and cr…"
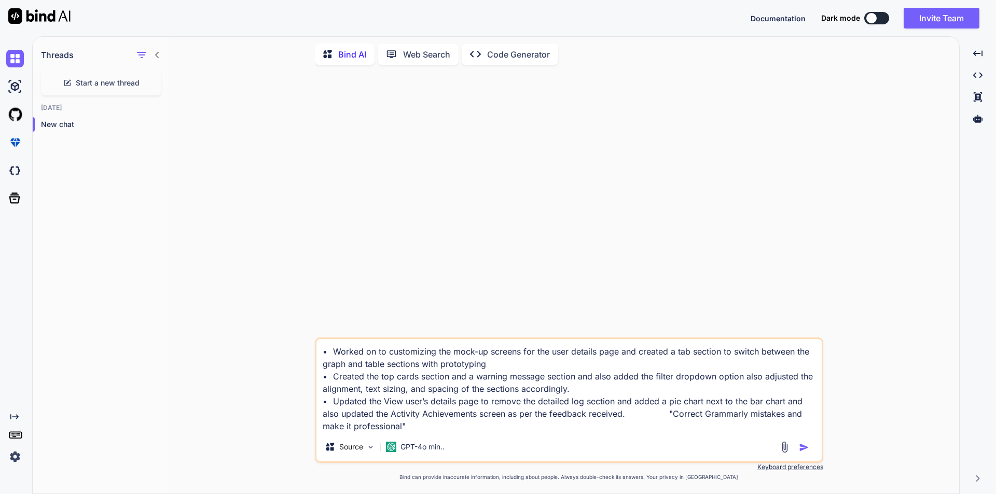
type textarea "x"
type textarea "• Worked on to customizing the mock-up screens for the user details page and cr…"
type textarea "x"
type textarea "• Worked on to customizing the mock-up screens for the user details page and cr…"
type textarea "x"
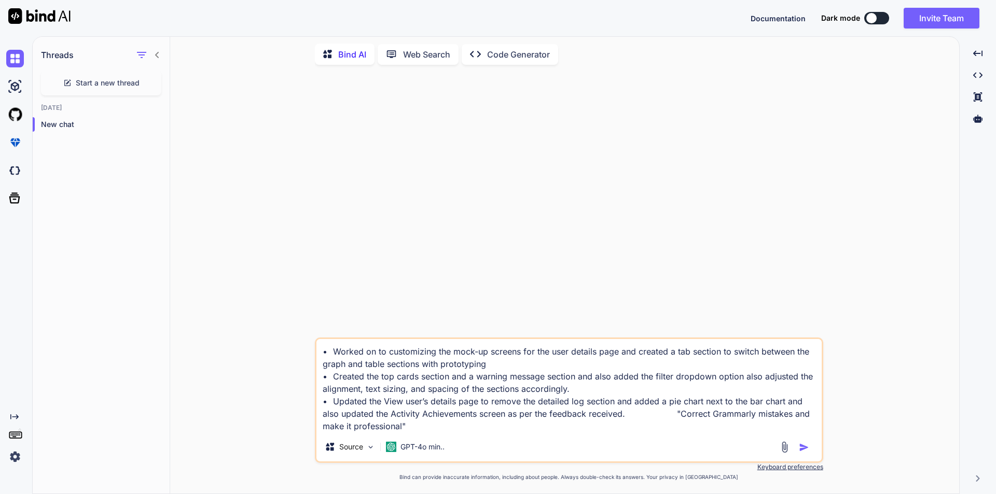
type textarea "• Worked on to customizing the mock-up screens for the user details page and cr…"
type textarea "x"
type textarea "• Worked on to customizing the mock-up screens for the user details page and cr…"
type textarea "x"
type textarea "• Worked on to customizing the mock-up screens for the user details page and cr…"
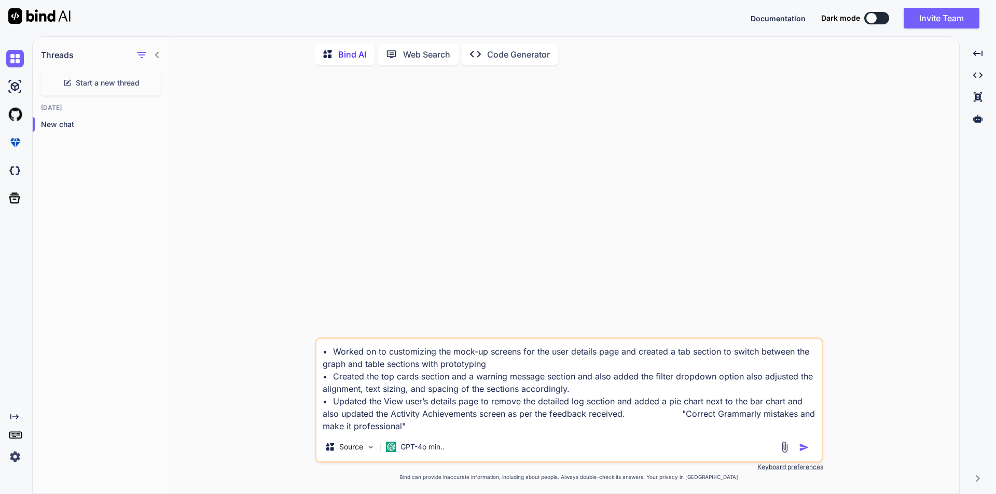
type textarea "x"
type textarea "• Worked on to customizing the mock-up screens for the user details page and cr…"
type textarea "x"
type textarea "• Worked on to customizing the mock-up screens for the user details page and cr…"
type textarea "x"
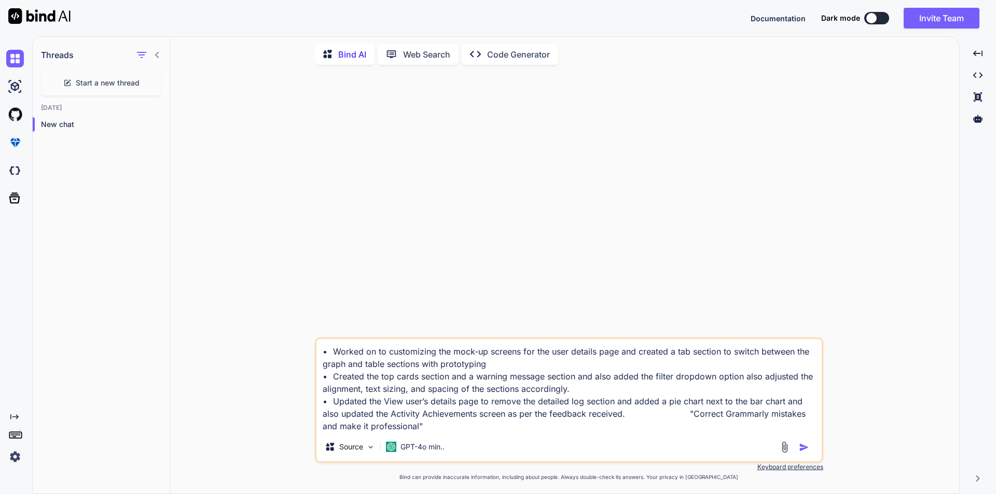
type textarea "• Worked on to customizing the mock-up screens for the user details page and cr…"
type textarea "x"
type textarea "• Worked on to customizing the mock-up screens for the user details page and cr…"
type textarea "x"
type textarea "• Worked on to customizing the mock-up screens for the user details page and cr…"
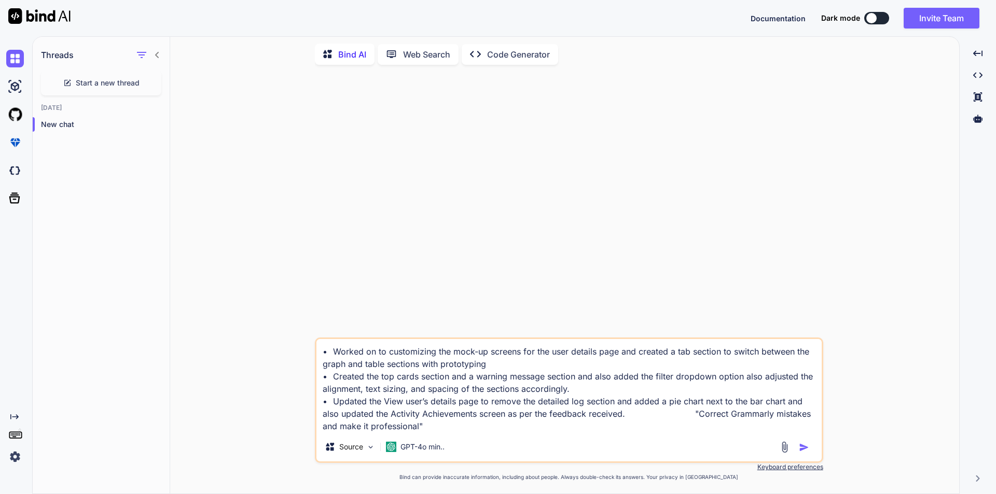
type textarea "x"
type textarea "• Worked on to customizing the mock-up screens for the user details page and cr…"
type textarea "x"
type textarea "• Worked on to customizing the mock-up screens for the user details page and cr…"
type textarea "x"
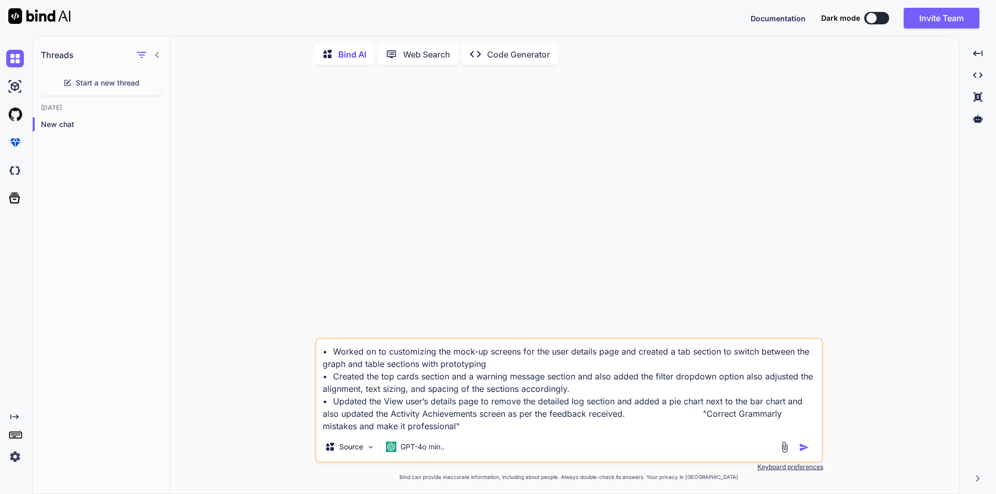
type textarea "• Worked on to customizing the mock-up screens for the user details page and cr…"
type textarea "x"
type textarea "• Worked on to customizing the mock-up screens for the user details page and cr…"
type textarea "x"
type textarea "• Worked on to customizing the mock-up screens for the user details page and cr…"
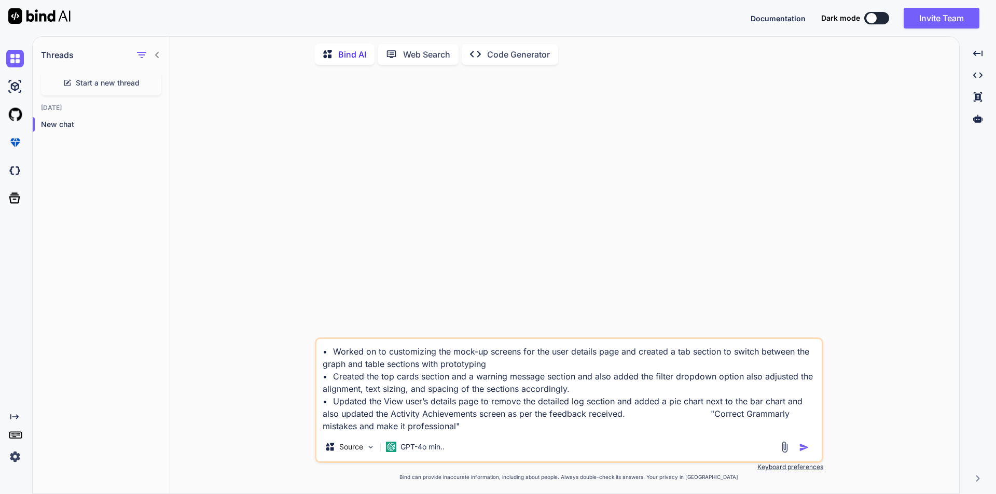
type textarea "x"
type textarea "• Worked on to customizing the mock-up screens for the user details page and cr…"
type textarea "x"
type textarea "• Worked on to customizing the mock-up screens for the user details page and cr…"
type textarea "x"
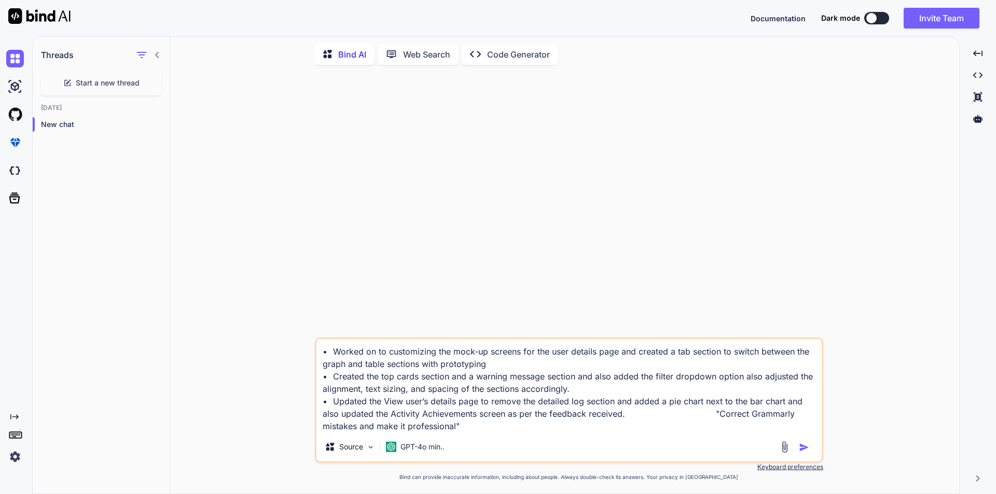
type textarea "• Worked on to customizing the mock-up screens for the user details page and cr…"
type textarea "x"
type textarea "• Worked on to customizing the mock-up screens for the user details page and cr…"
click at [804, 445] on img "button" at bounding box center [804, 448] width 10 height 10
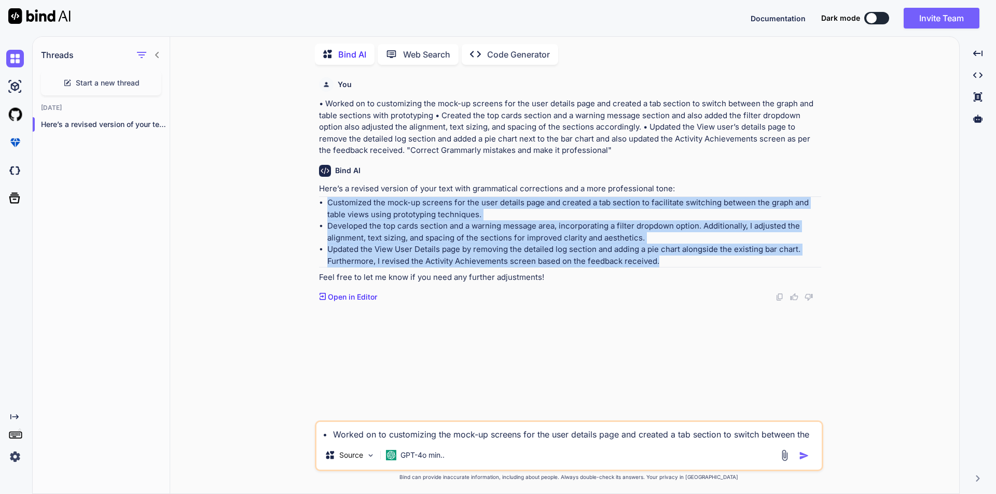
drag, startPoint x: 329, startPoint y: 201, endPoint x: 686, endPoint y: 263, distance: 361.7
click at [686, 263] on ul "Customized the mock-up screens for the user details page and created a tab sect…" at bounding box center [570, 232] width 502 height 70
copy ul "Customized the mock-up screens for the user details page and created a tab sect…"
